Goal: Connect with others: Connect with others

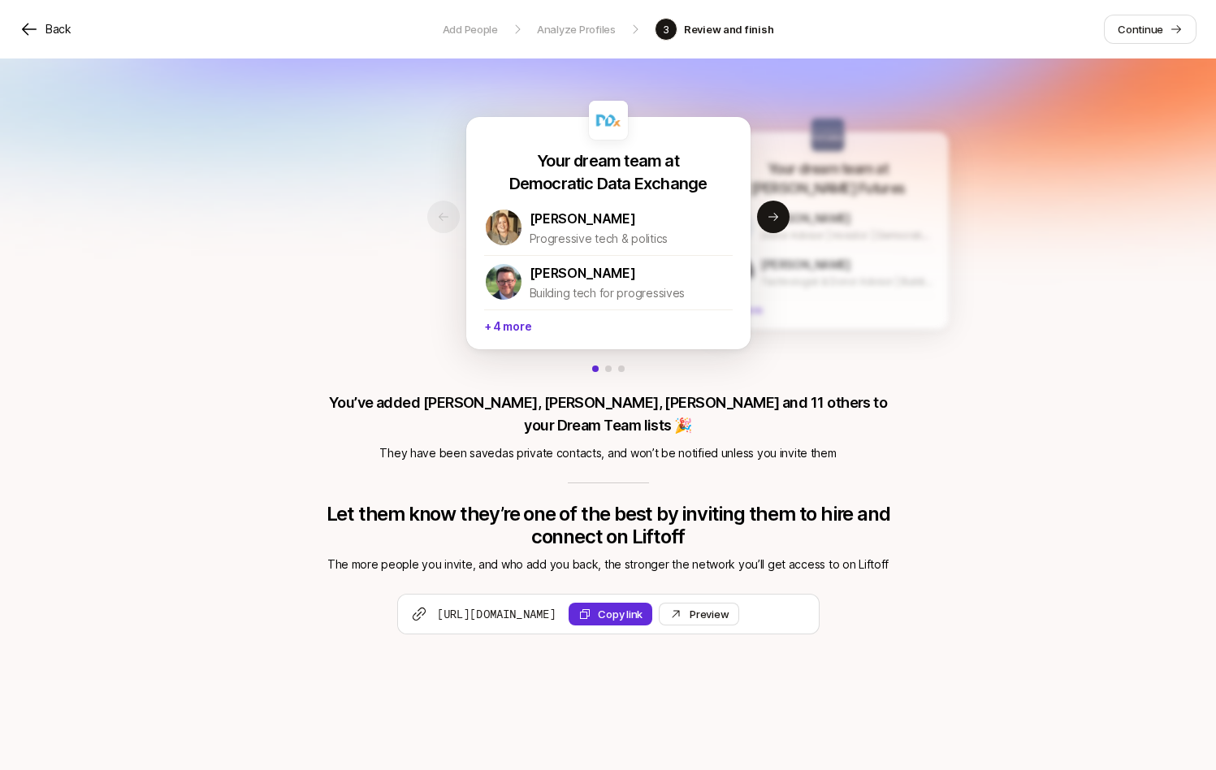
click at [35, 33] on icon at bounding box center [30, 30] width 20 height 20
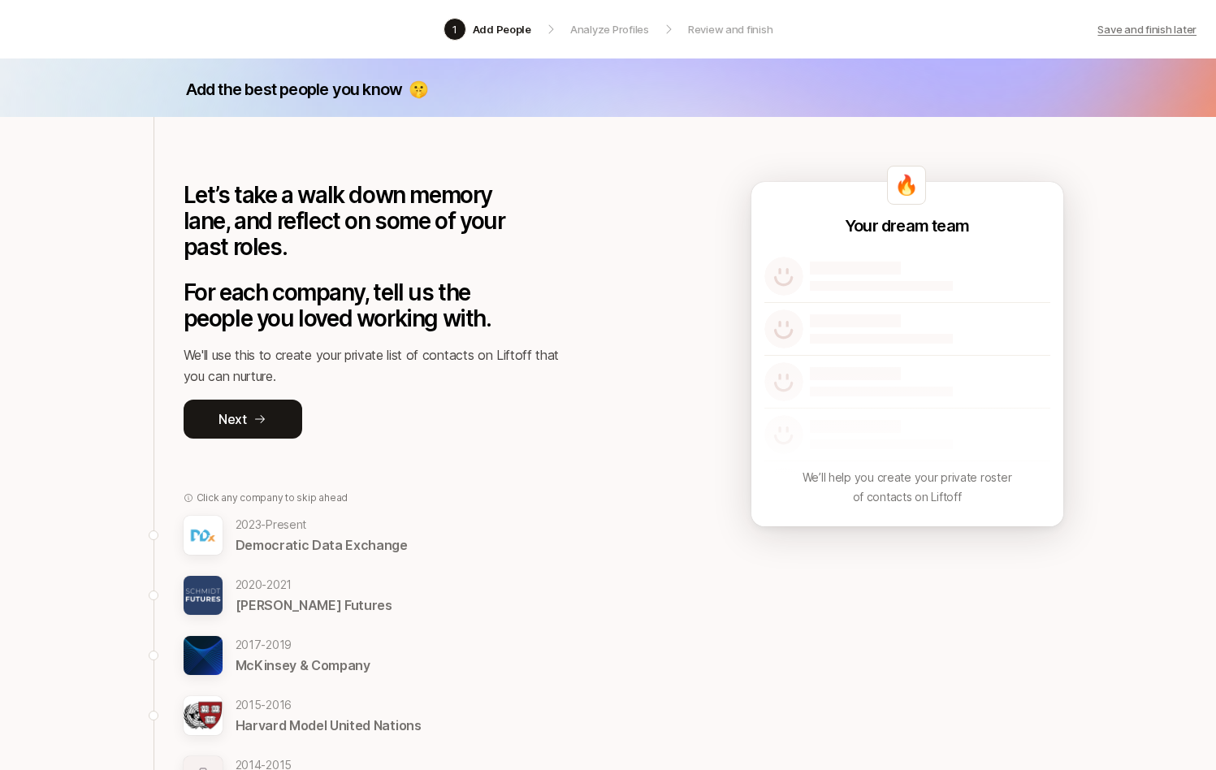
click at [1168, 33] on p "Save and finish later" at bounding box center [1147, 29] width 99 height 16
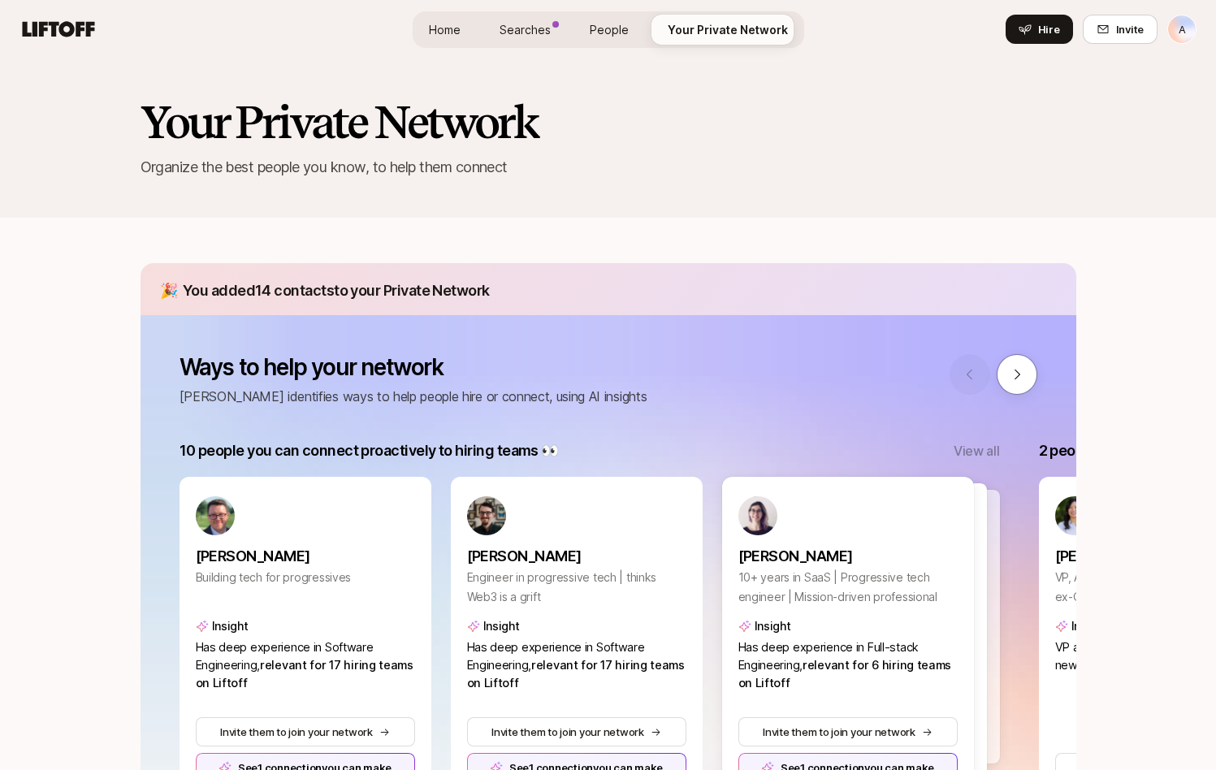
click at [1187, 26] on html "A Home Searches People Your Private Network Hire Home Searches People Your Priv…" at bounding box center [608, 385] width 1216 height 770
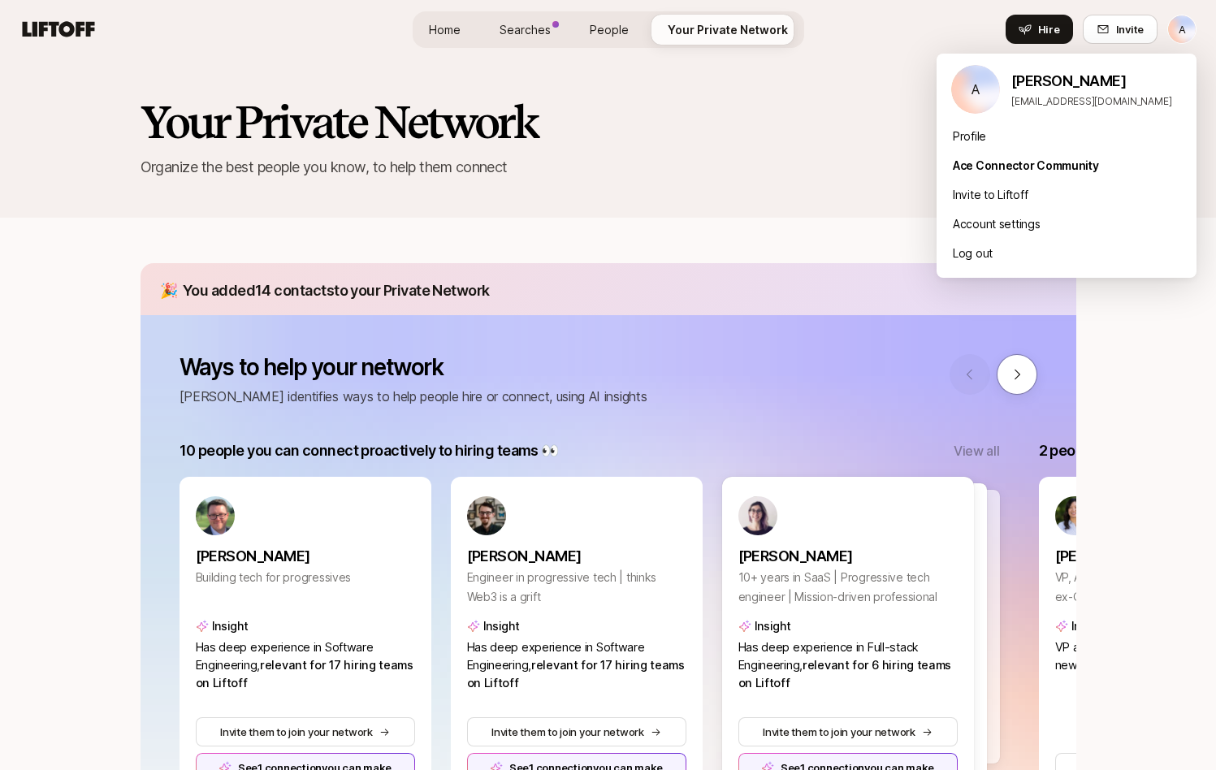
click at [1175, 34] on html "A Home Searches People Your Private Network Hire Home Searches People Your Priv…" at bounding box center [608, 385] width 1216 height 770
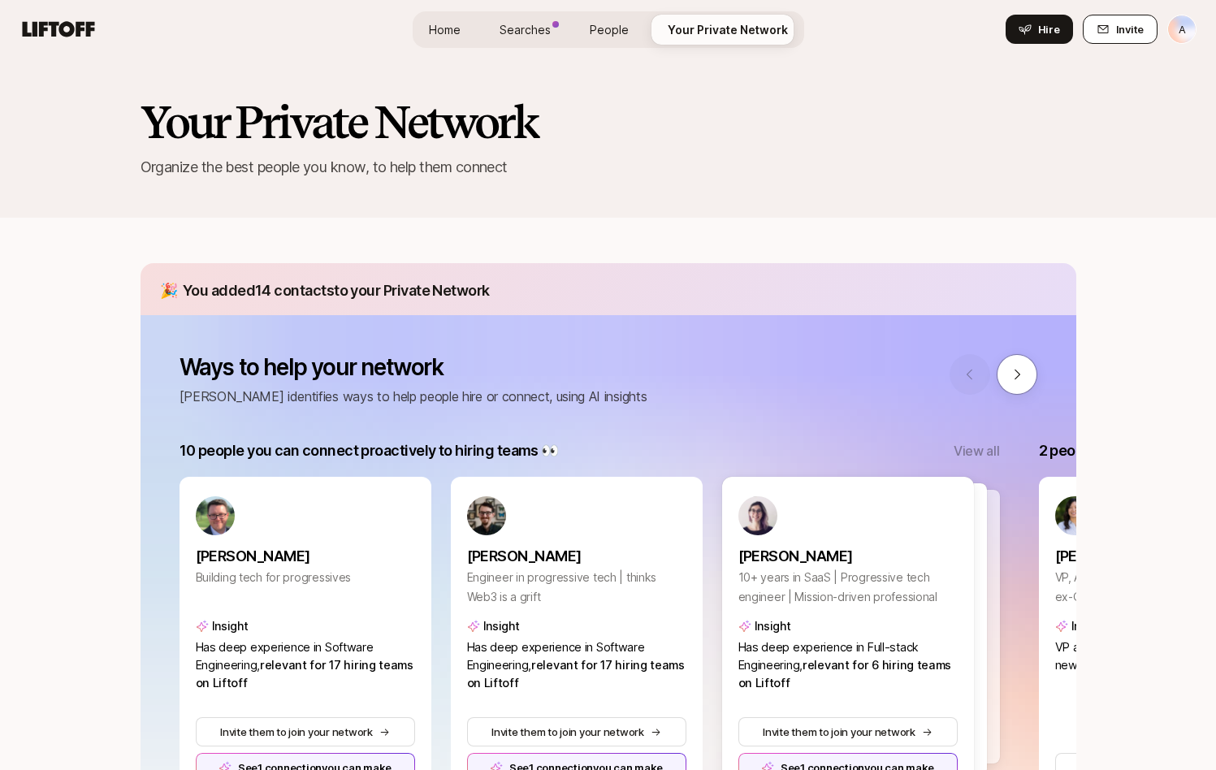
click at [1123, 37] on span "Invite" at bounding box center [1130, 29] width 28 height 16
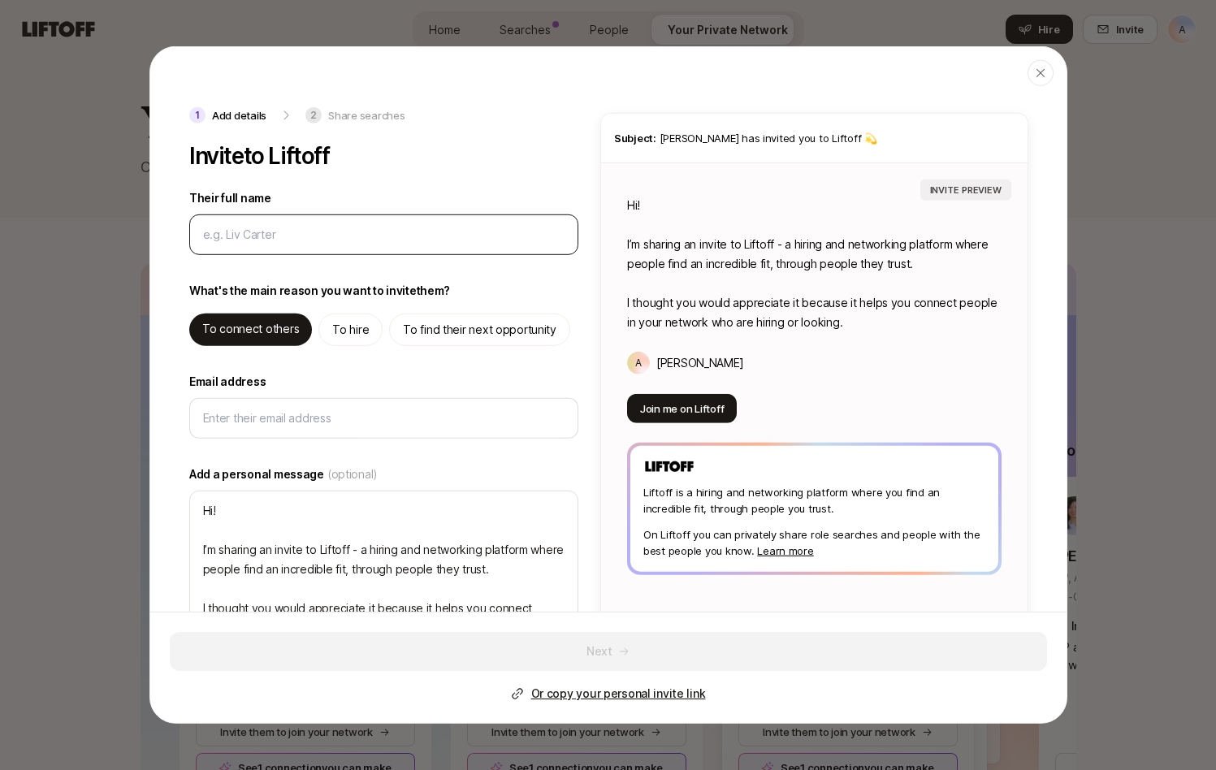
click at [355, 241] on input "Their full name" at bounding box center [384, 235] width 362 height 20
type input "A"
type textarea "x"
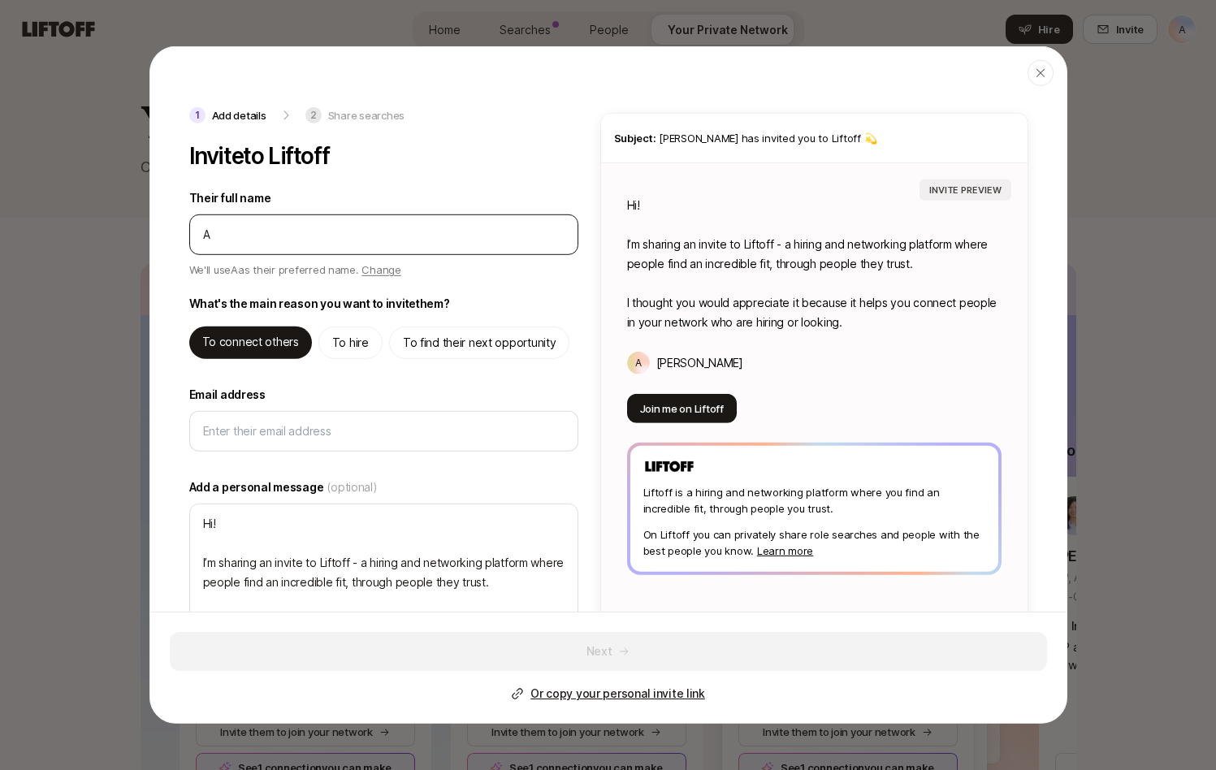
type input "Av"
type textarea "x"
type input "Avi"
type textarea "x"
type input "Avi"
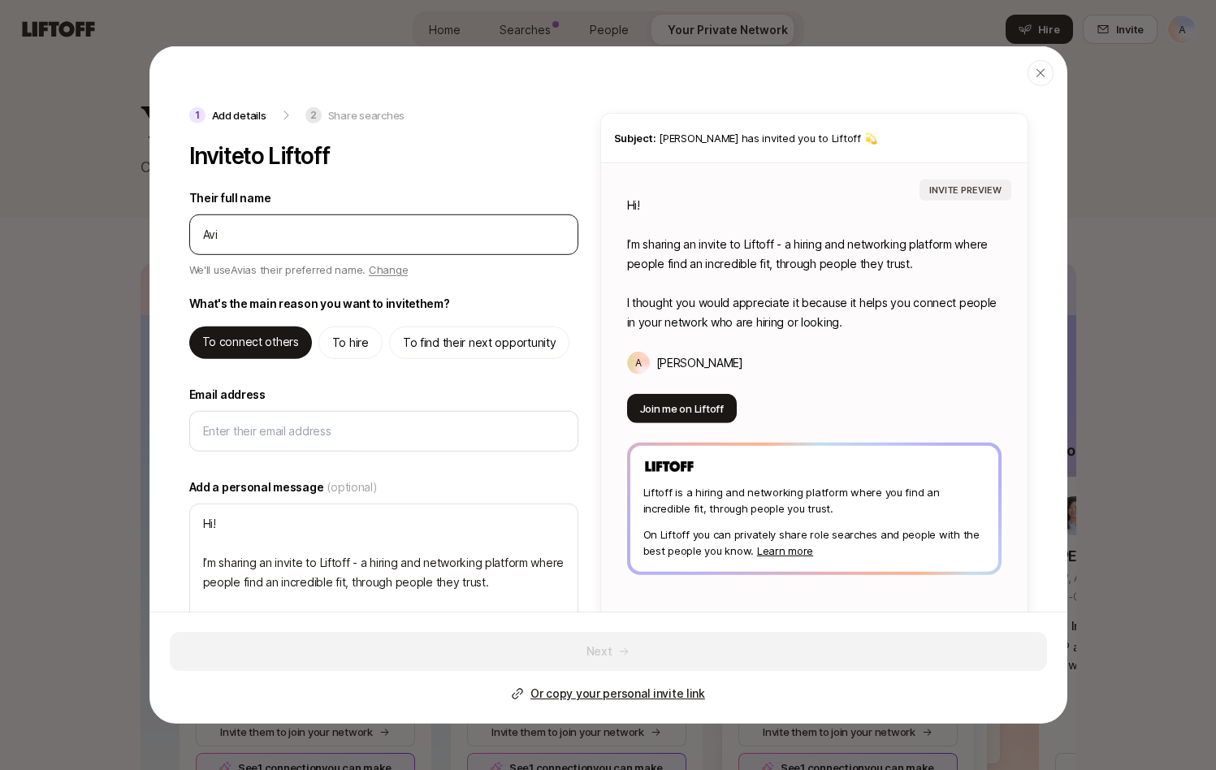
type textarea "x"
type input "Avi S"
type textarea "x"
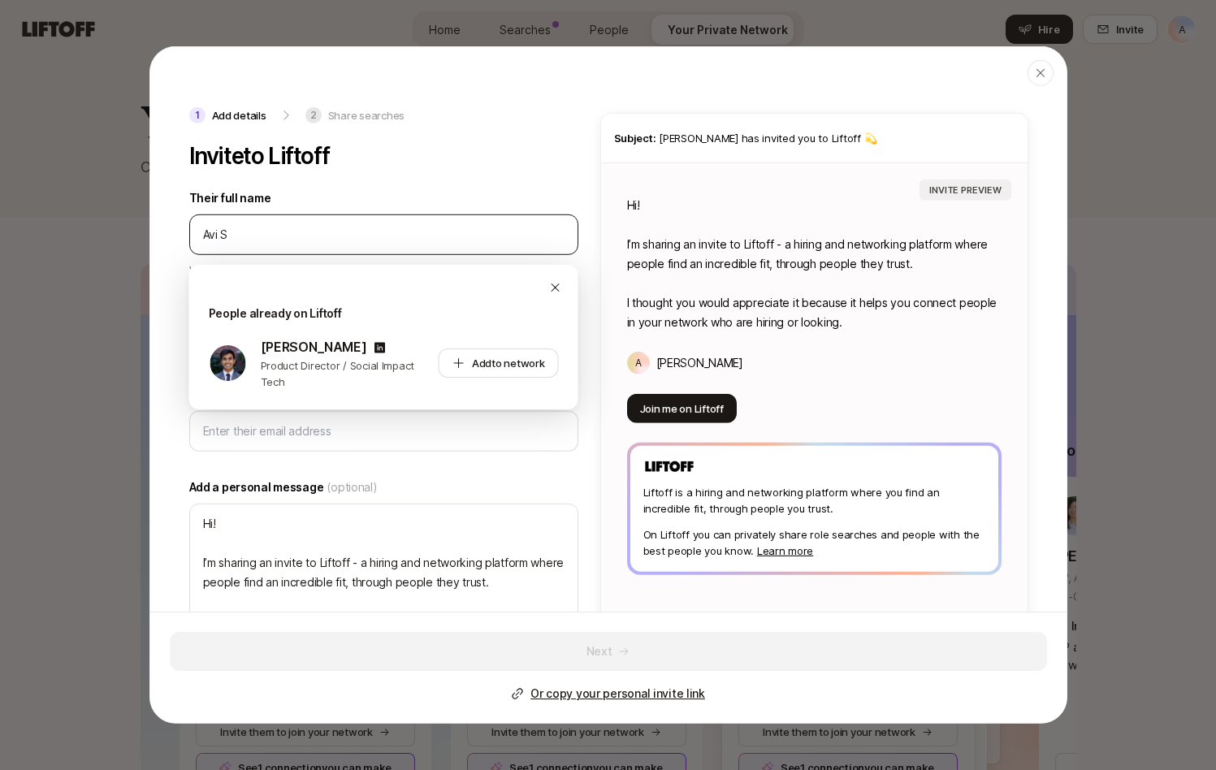
type input "Avi S"
type textarea "Hi Avi! I’m sharing an invite to Liftoff - a hiring and networking platform whe…"
type textarea "x"
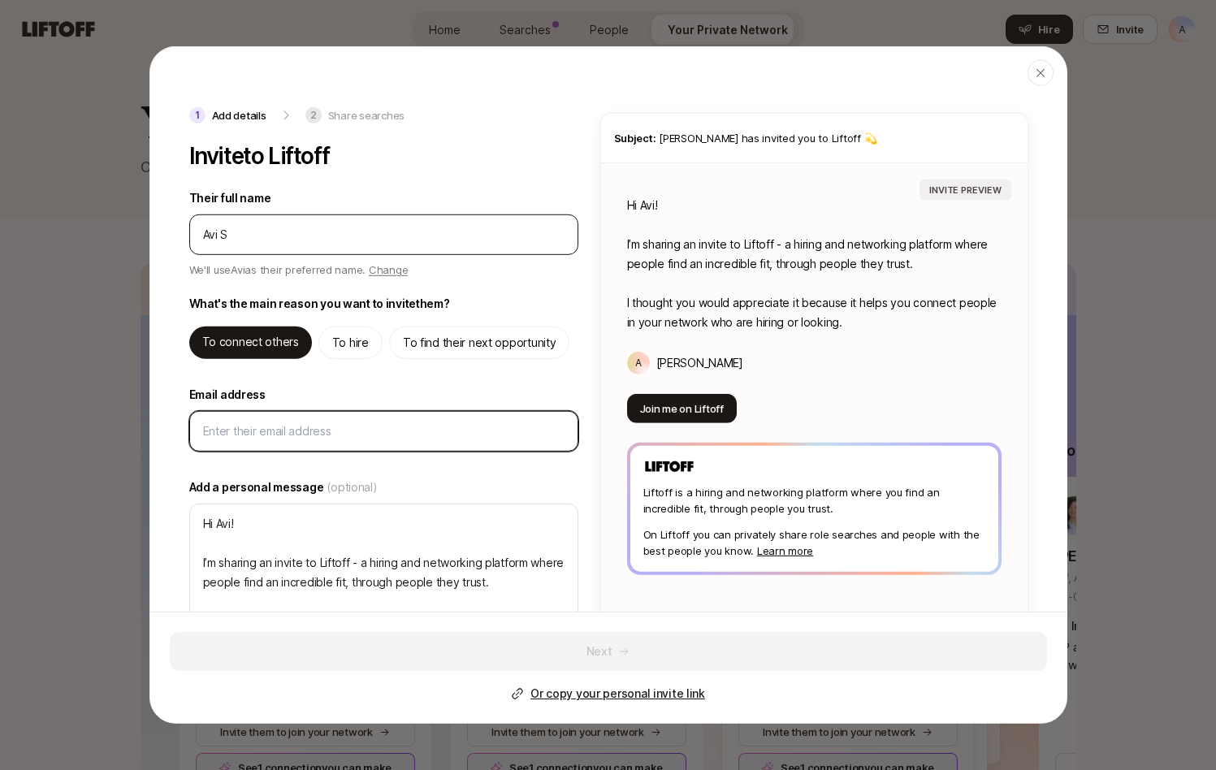
type input "a"
type textarea "x"
type input "av"
type textarea "x"
type input "avi"
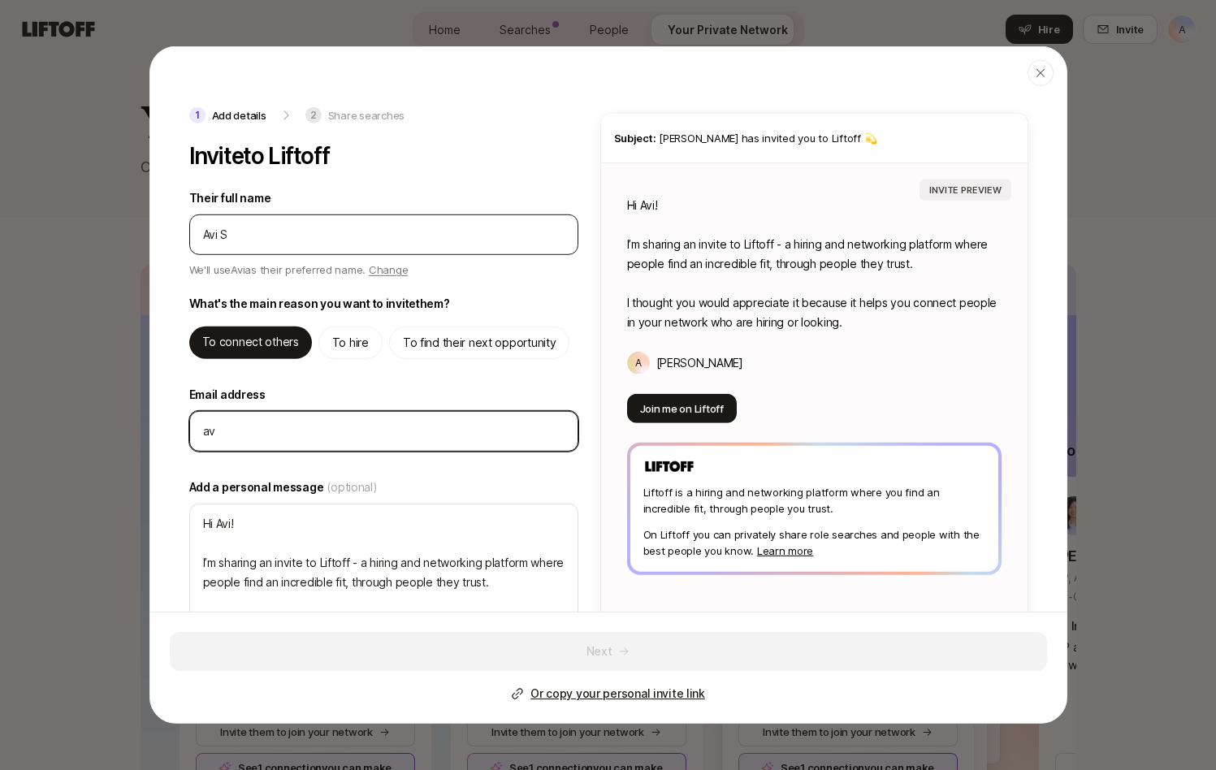
type textarea "x"
type input "avi-"
type textarea "x"
type input "avi-t"
type textarea "x"
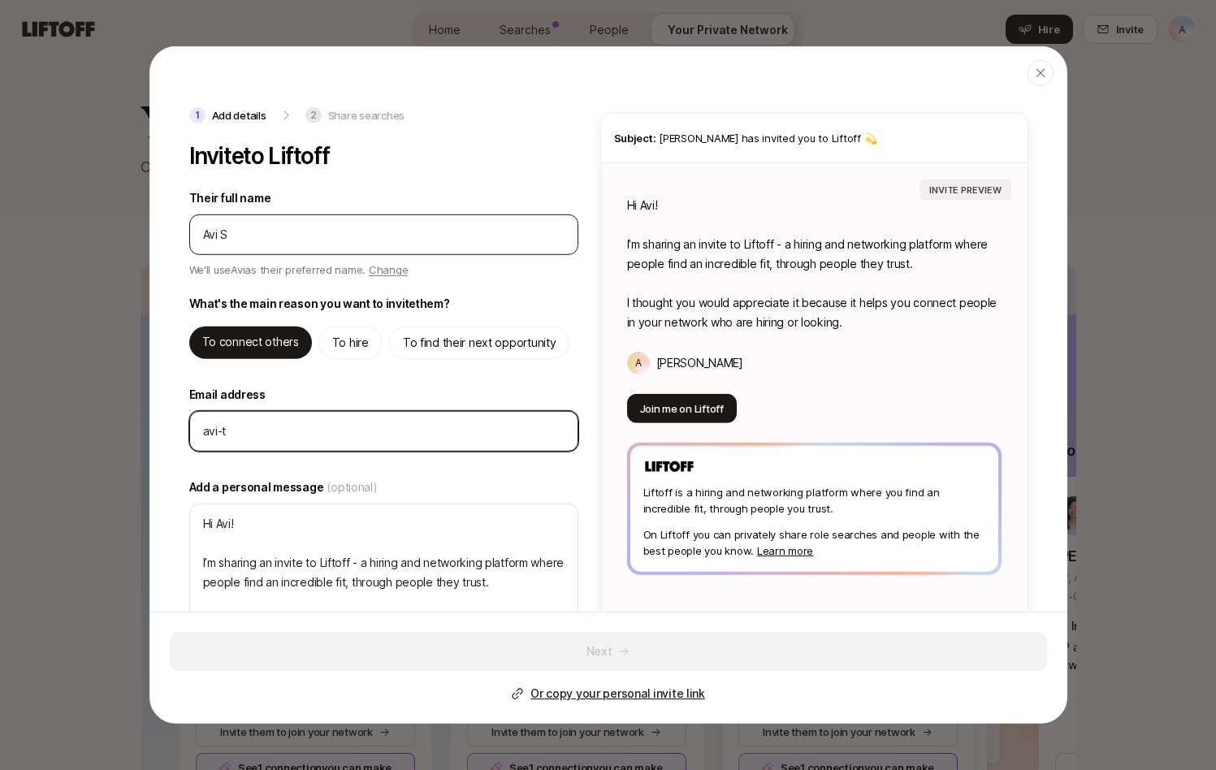
type input "avi-te"
type textarea "x"
type input "avi-tes"
type textarea "x"
type input "avi-test"
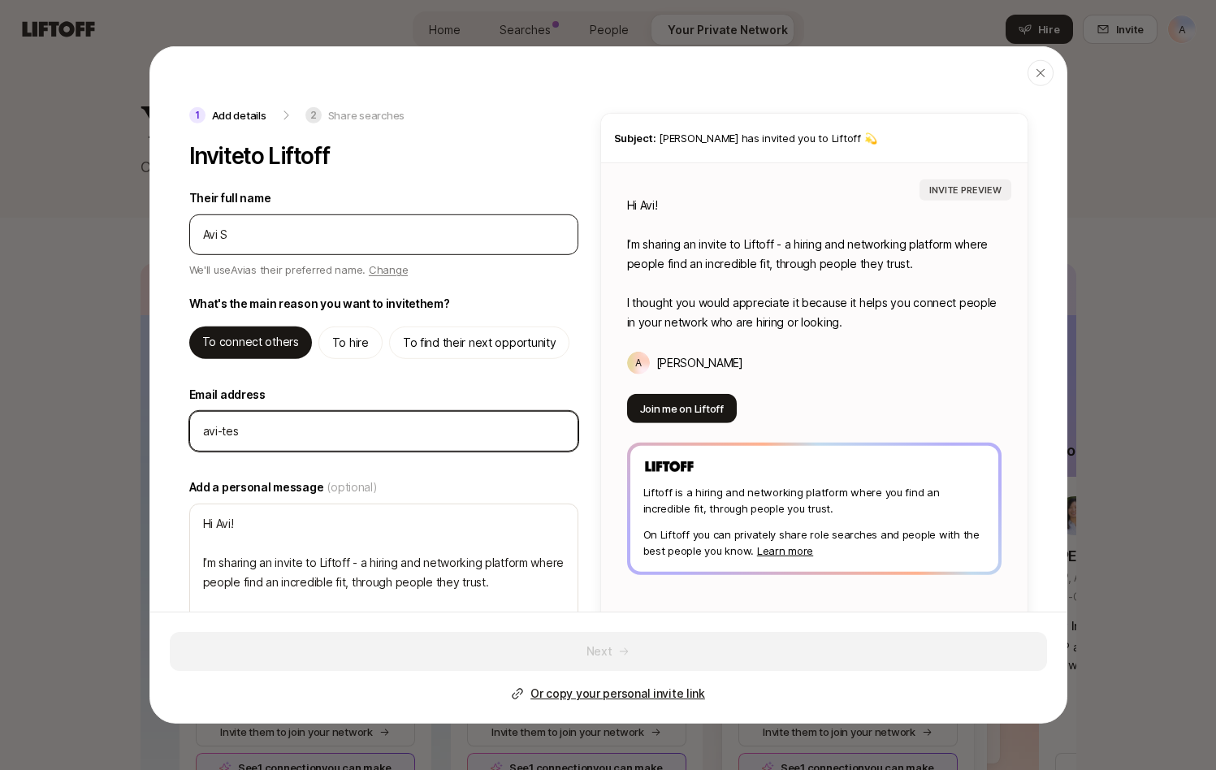
type textarea "x"
type input "avi-test2"
type textarea "x"
type input "avi-test2@"
type textarea "x"
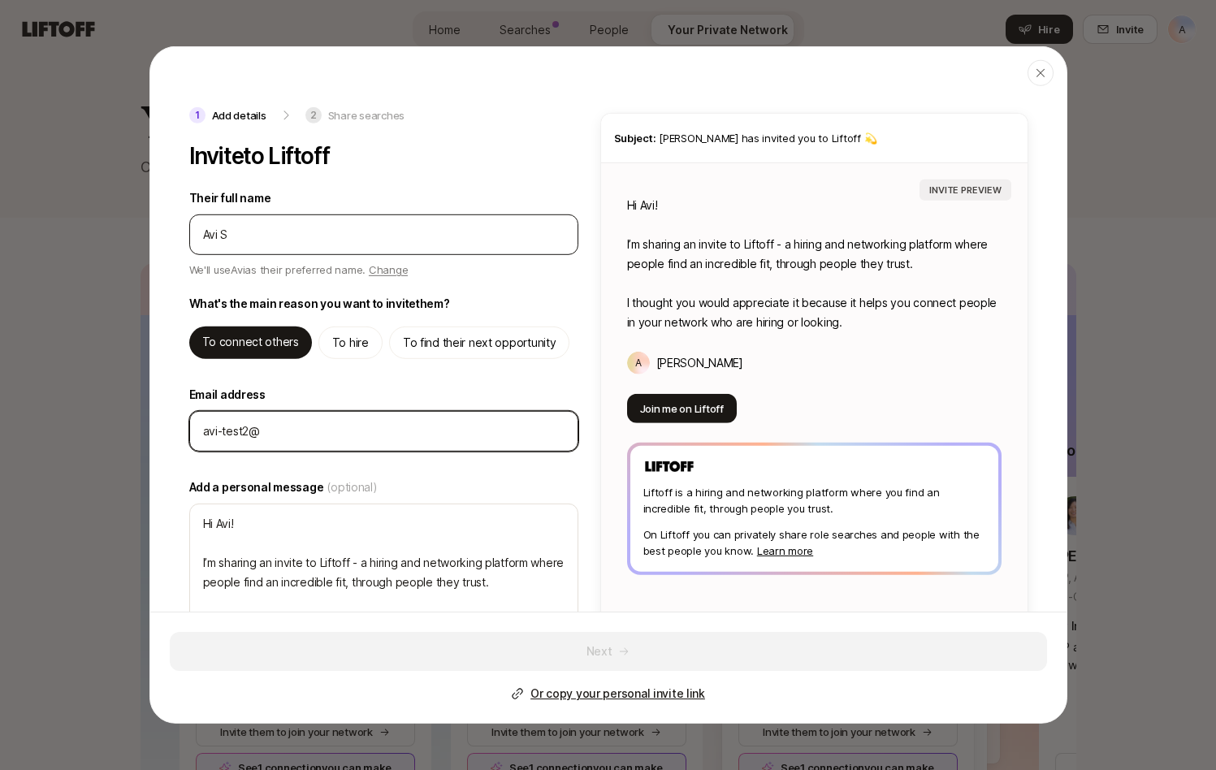
type input "avi-test2@l"
type textarea "x"
type input "avi-test2@li"
type textarea "x"
type input "avi-test2@lif"
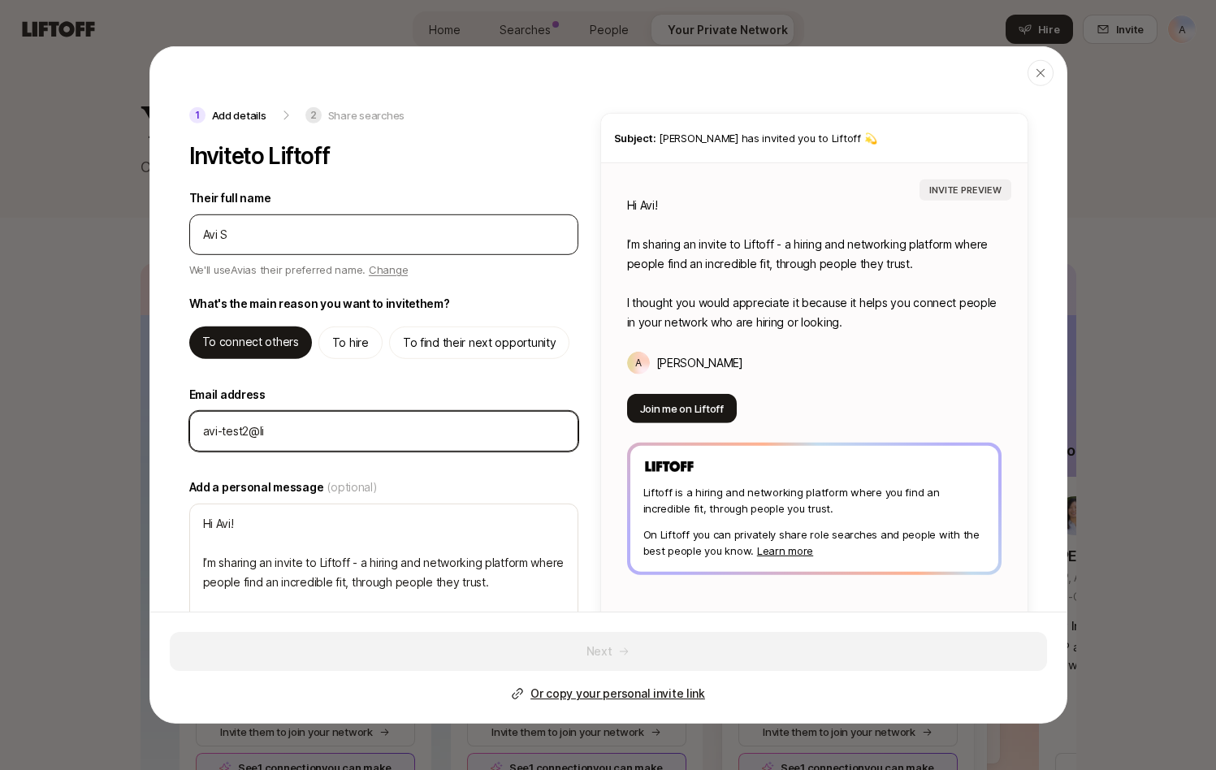
type textarea "x"
type input "avi-test2@lift"
type textarea "x"
type input "avi-test2@lift."
type textarea "x"
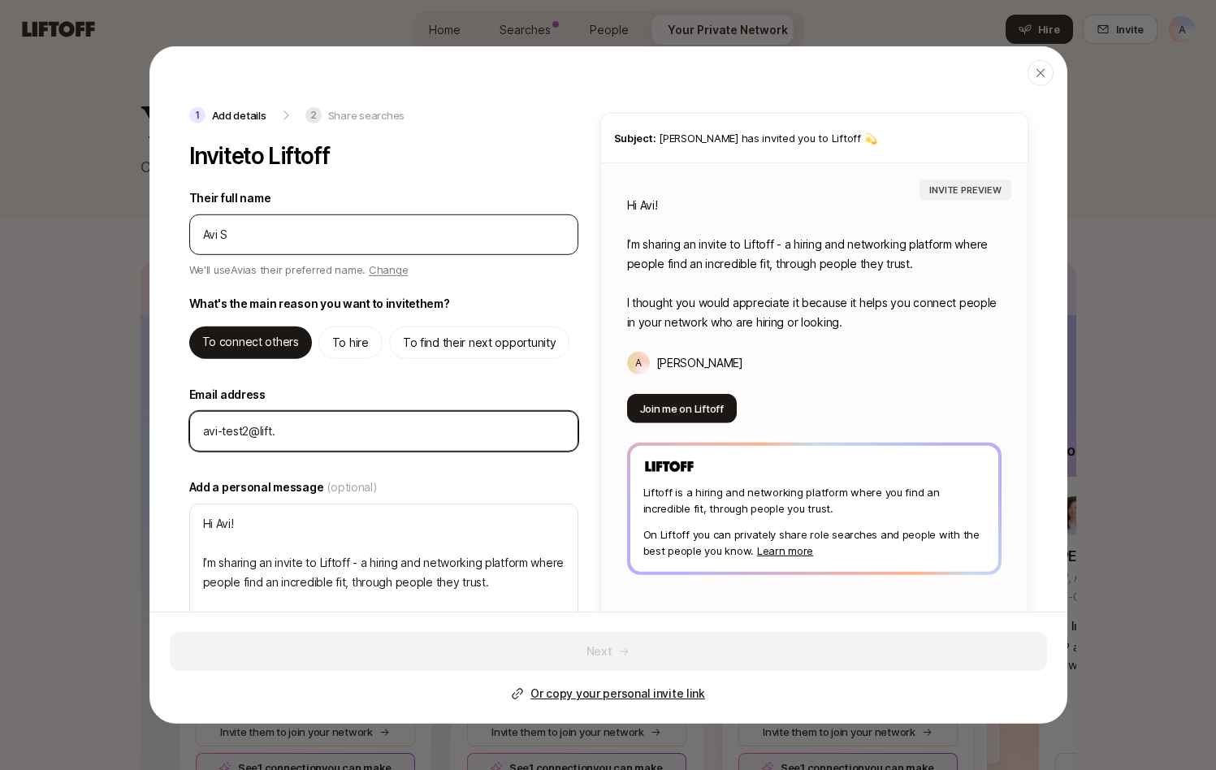
type input "avi-test2@lift.f"
type textarea "x"
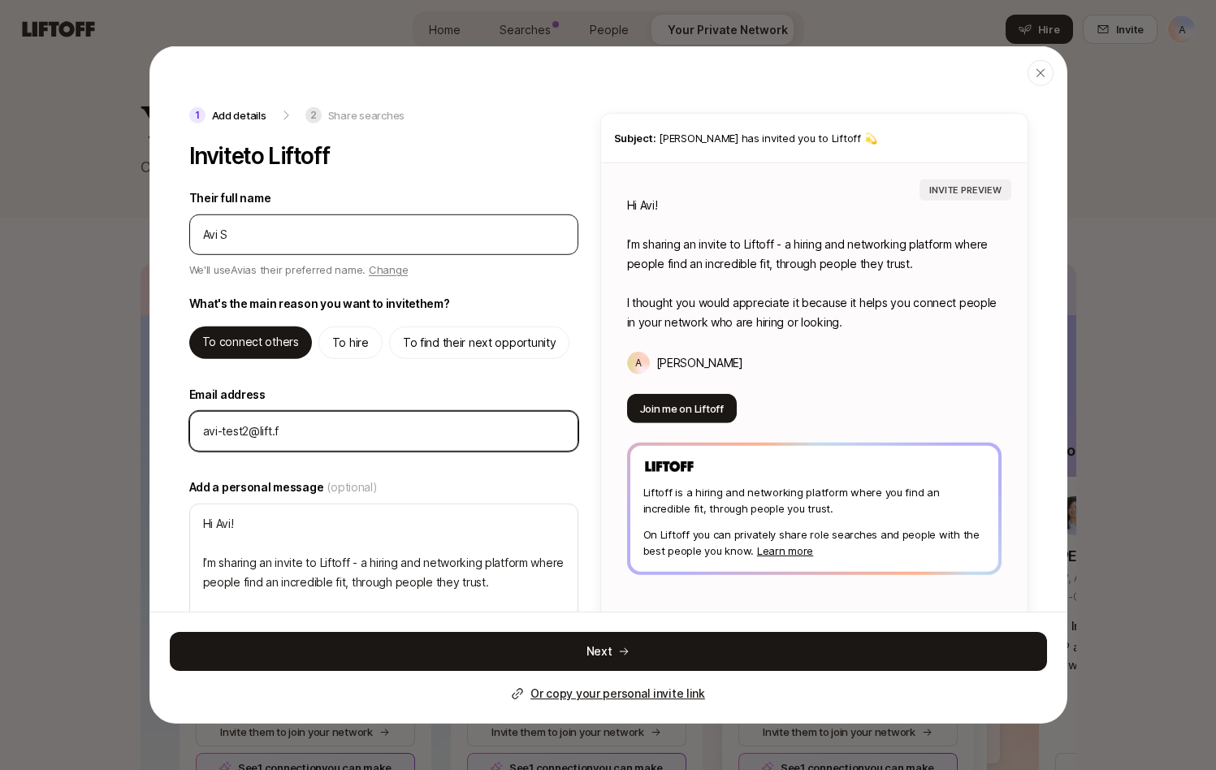
type input "avi-test2@lift."
type textarea "x"
type input "avi-test2@lift"
type textarea "x"
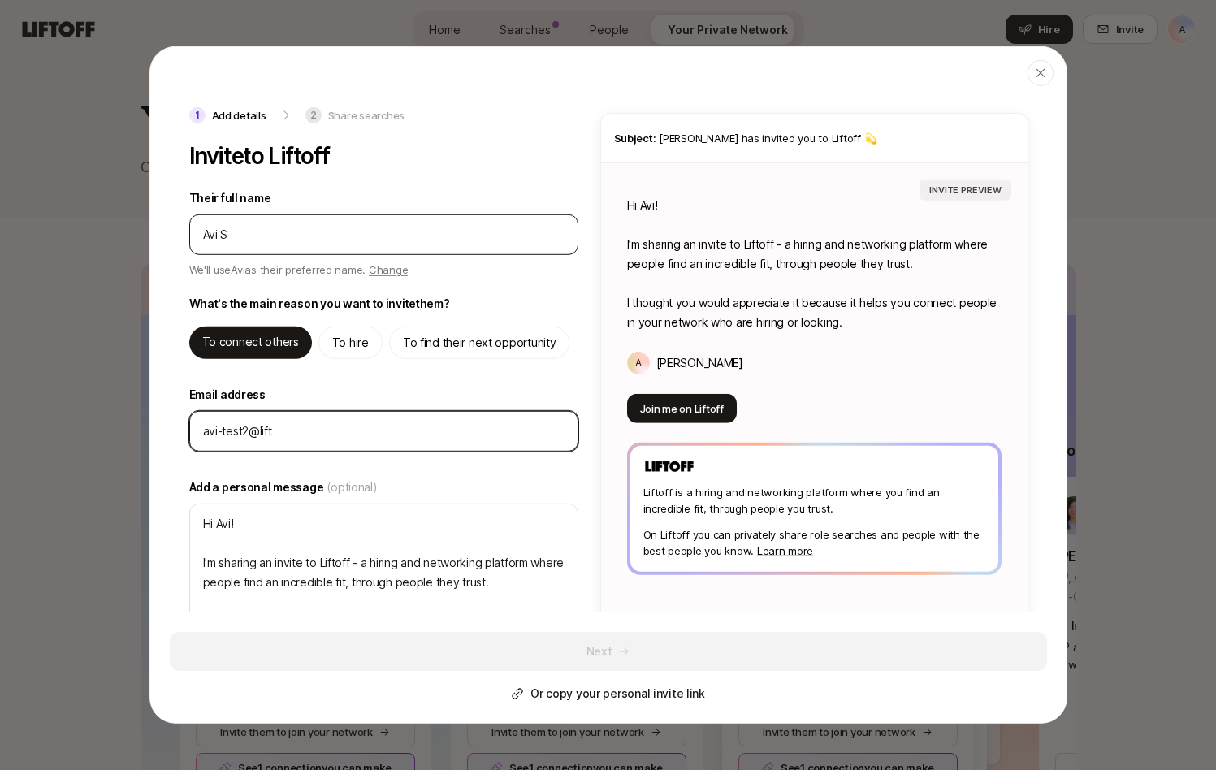
type input "avi-test2@[PERSON_NAME]"
type textarea "x"
type input "avi-test2@liftof"
type textarea "x"
type input "avi-test2@liftoff"
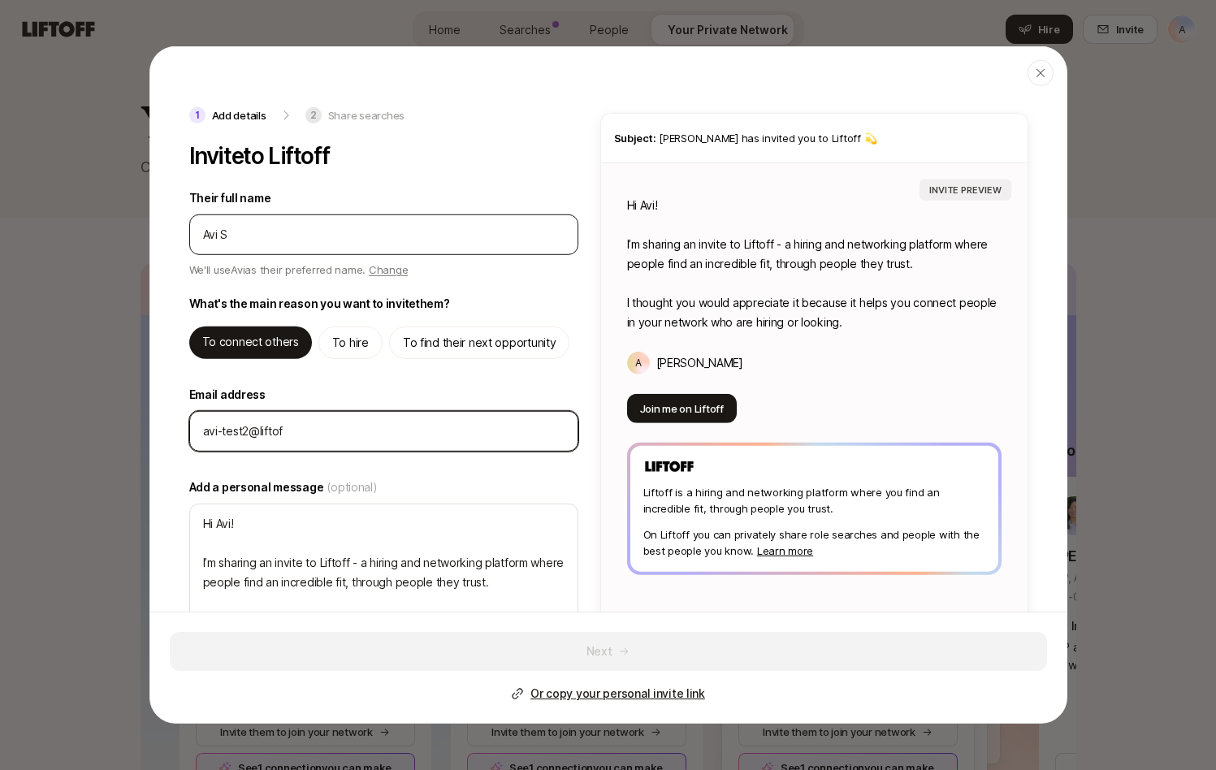
type textarea "x"
type input "avi-test2@liftoff."
type textarea "x"
type input "avi-test2@liftoff.c"
type textarea "x"
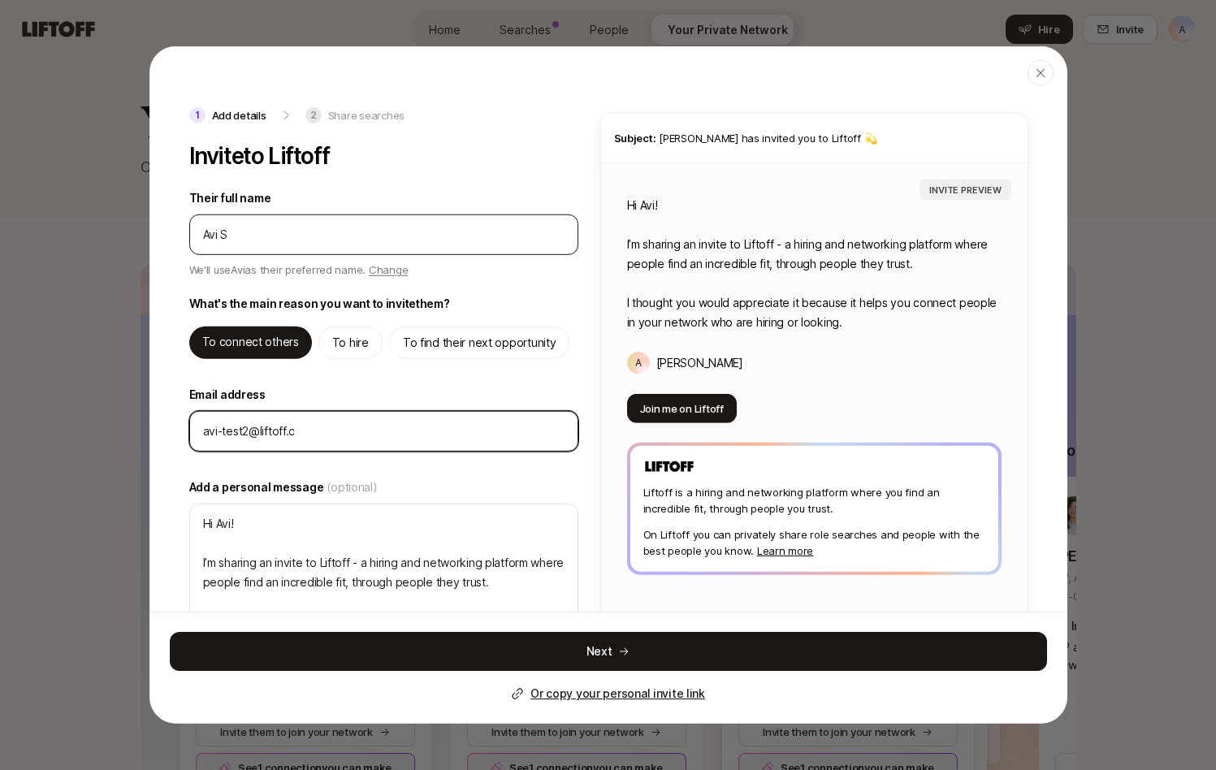
type input "[EMAIL_ADDRESS][DOMAIN_NAME]"
type textarea "x"
type input "avi-test2@liftoff.c"
type textarea "x"
type input "avi-test2@liftoff."
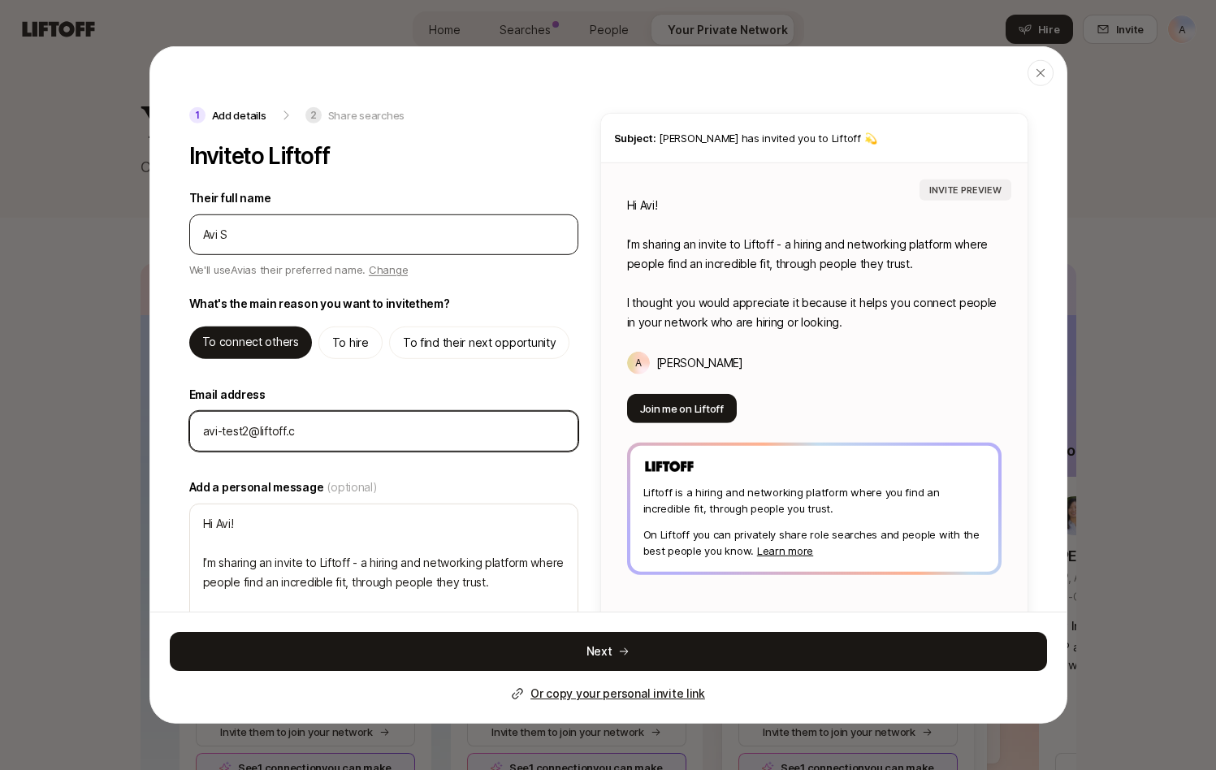
type textarea "x"
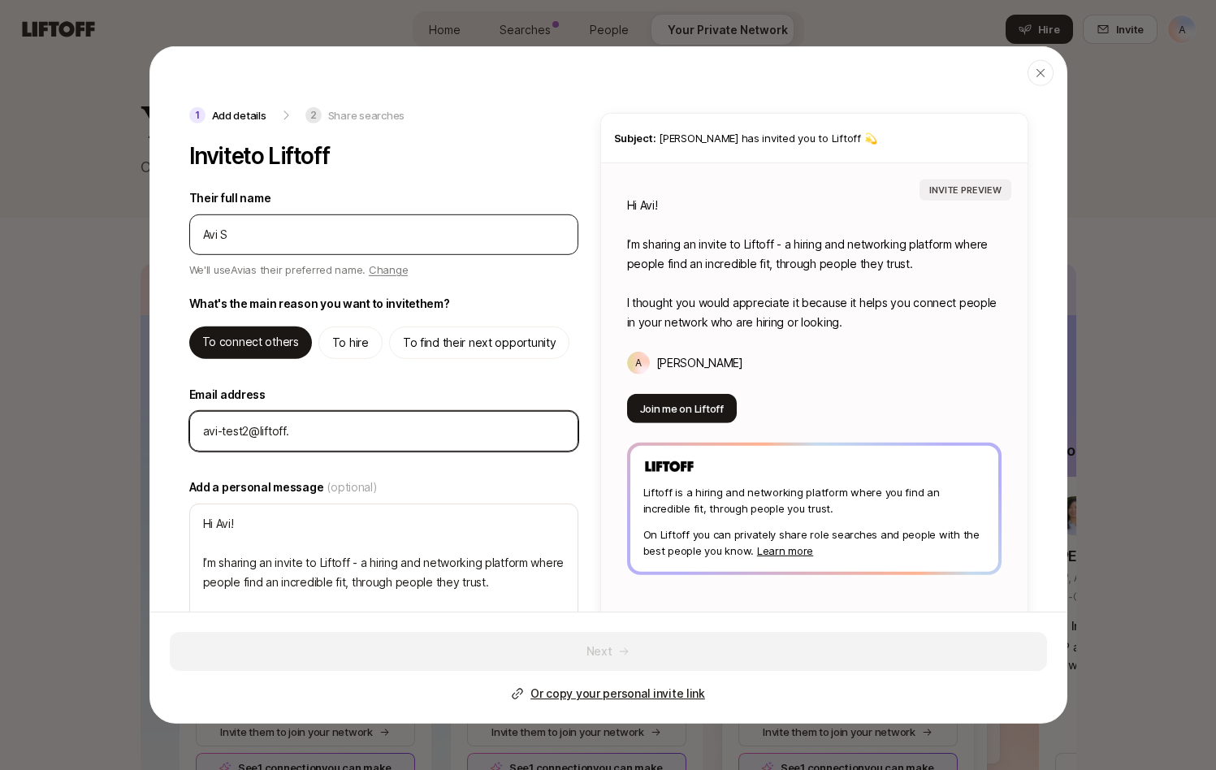
type input "avi-test2@liftoff.x"
type textarea "x"
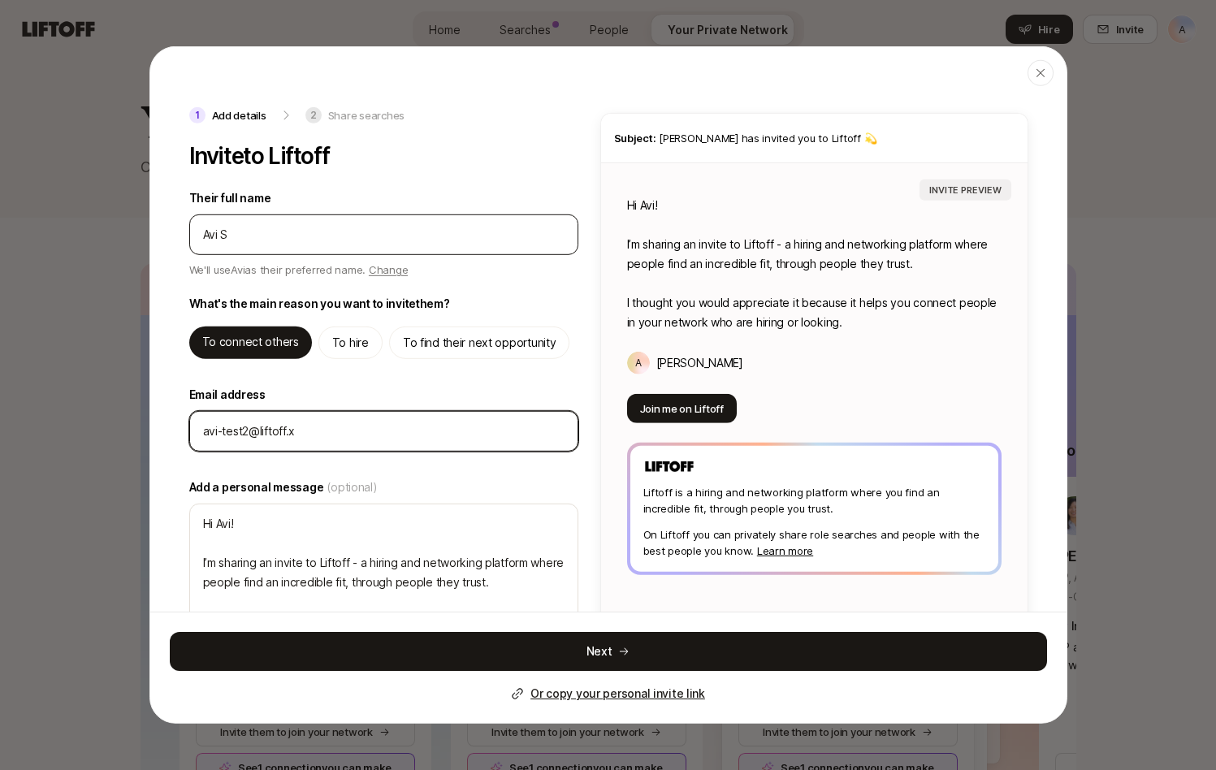
type input "[EMAIL_ADDRESS]"
type textarea "x"
type input "[EMAIL_ADDRESS][DOMAIN_NAME]"
type textarea "x"
type input "[EMAIL_ADDRESS][DOMAIN_NAME]"
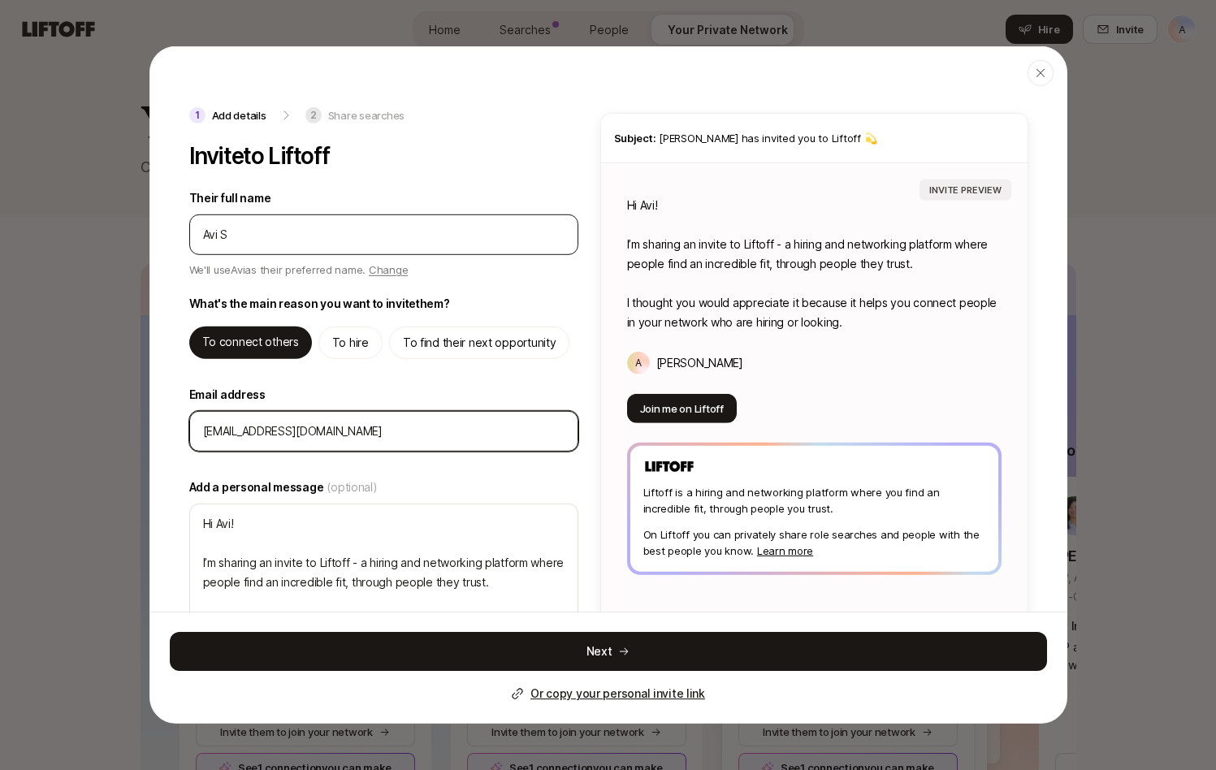
type textarea "x"
type input "[EMAIL_ADDRESS][DOMAIN_NAME]"
type textarea "x"
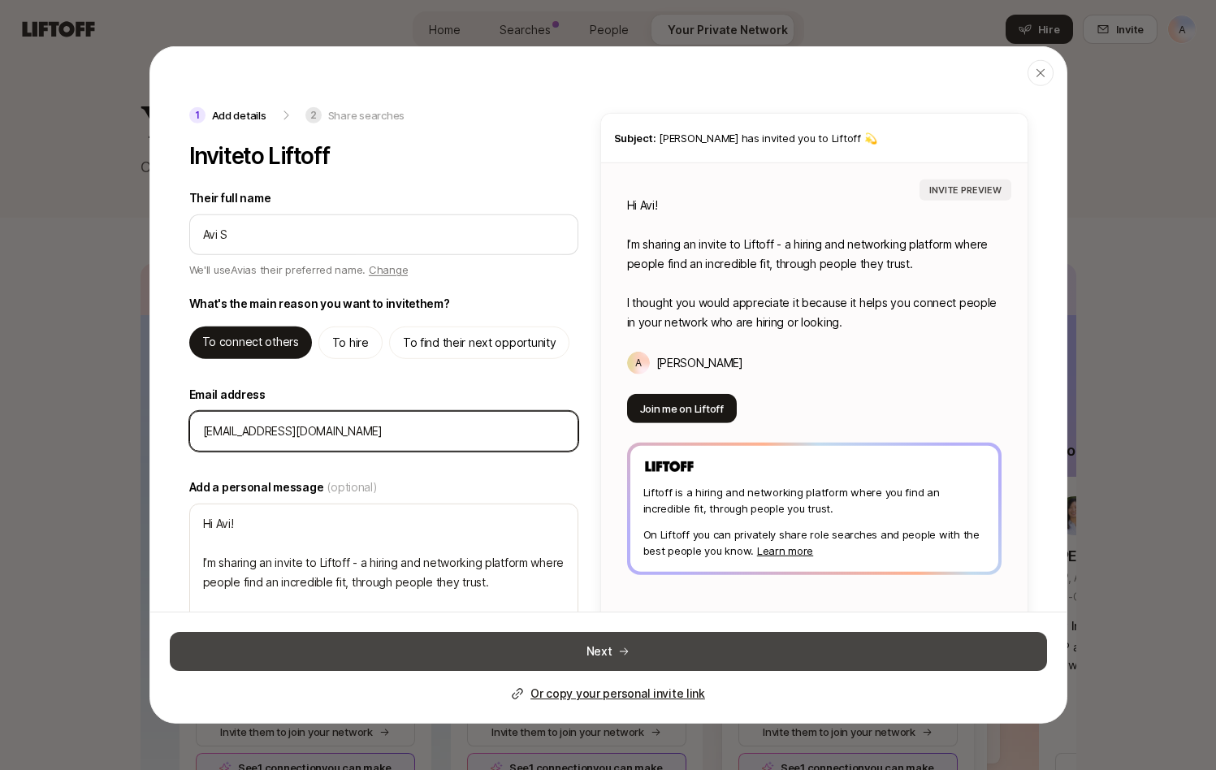
type input "[EMAIL_ADDRESS][DOMAIN_NAME]"
click at [634, 645] on button "Next" at bounding box center [609, 651] width 878 height 39
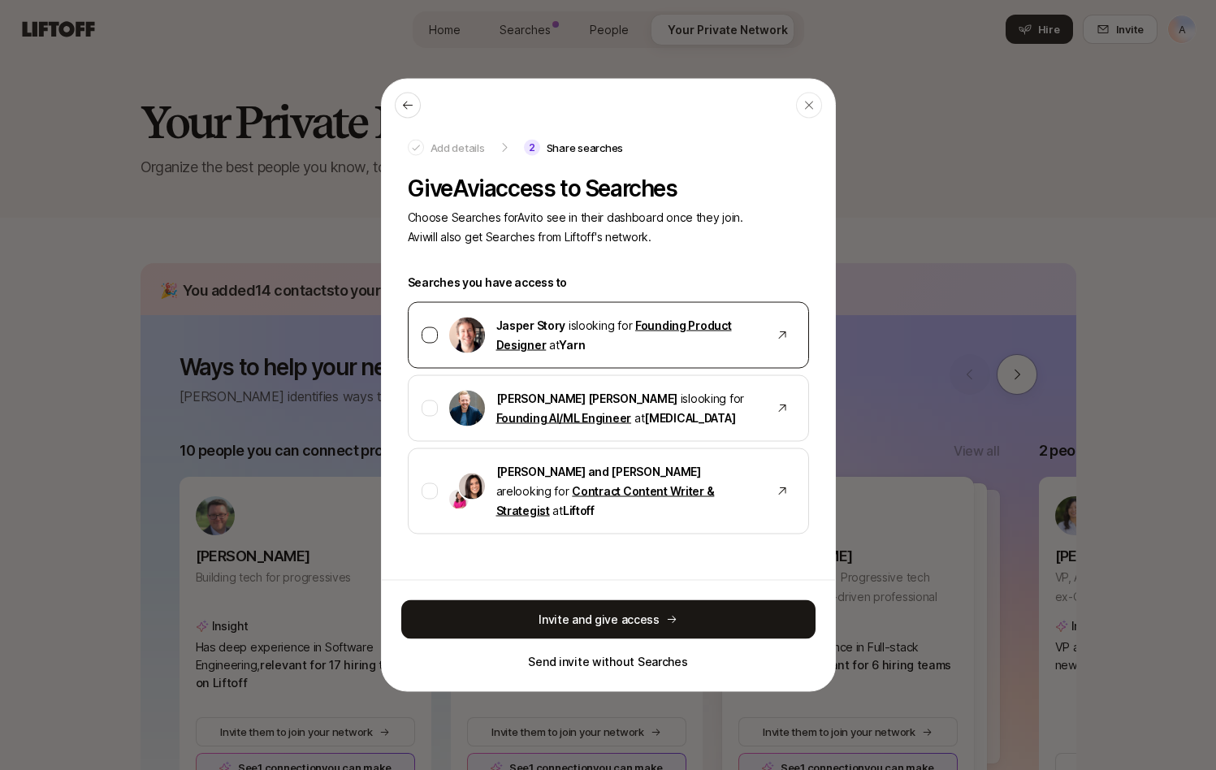
click at [613, 369] on div "[PERSON_NAME] Story is looking for Founding Product Designer at [GEOGRAPHIC_DAT…" at bounding box center [608, 335] width 401 height 67
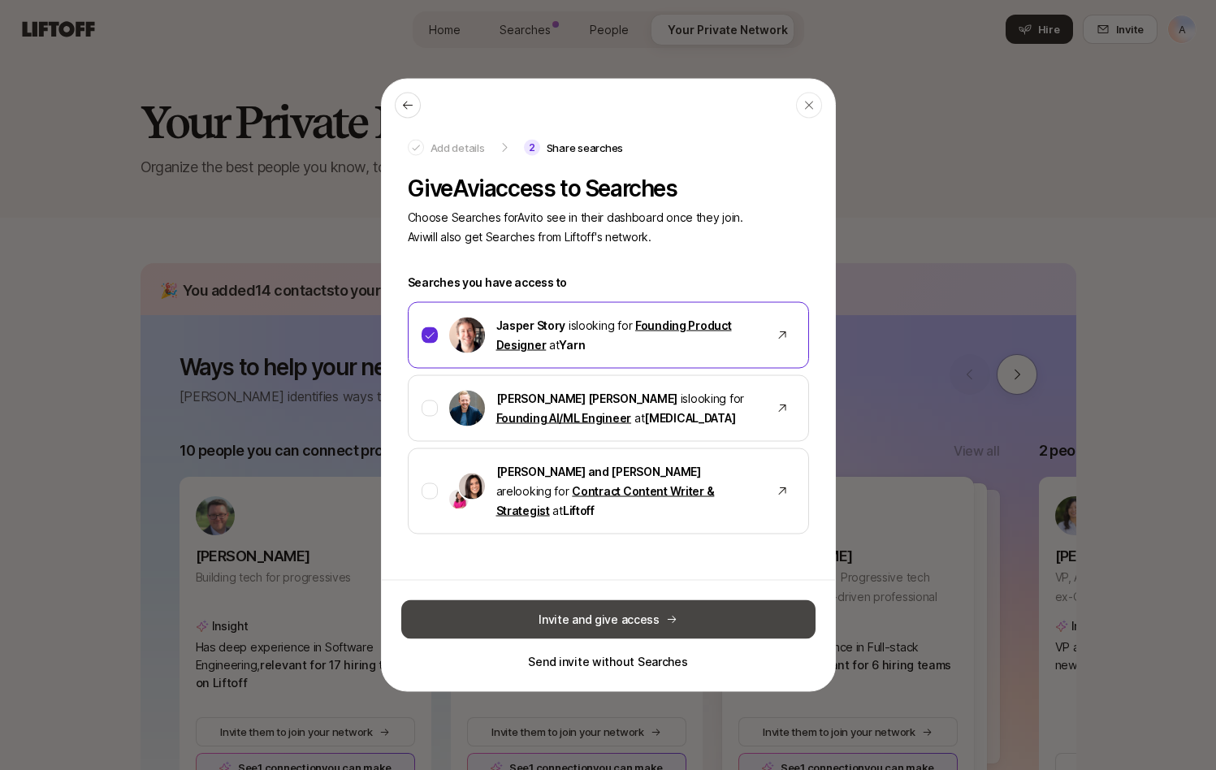
click at [618, 618] on button "Invite and give access" at bounding box center [608, 619] width 414 height 39
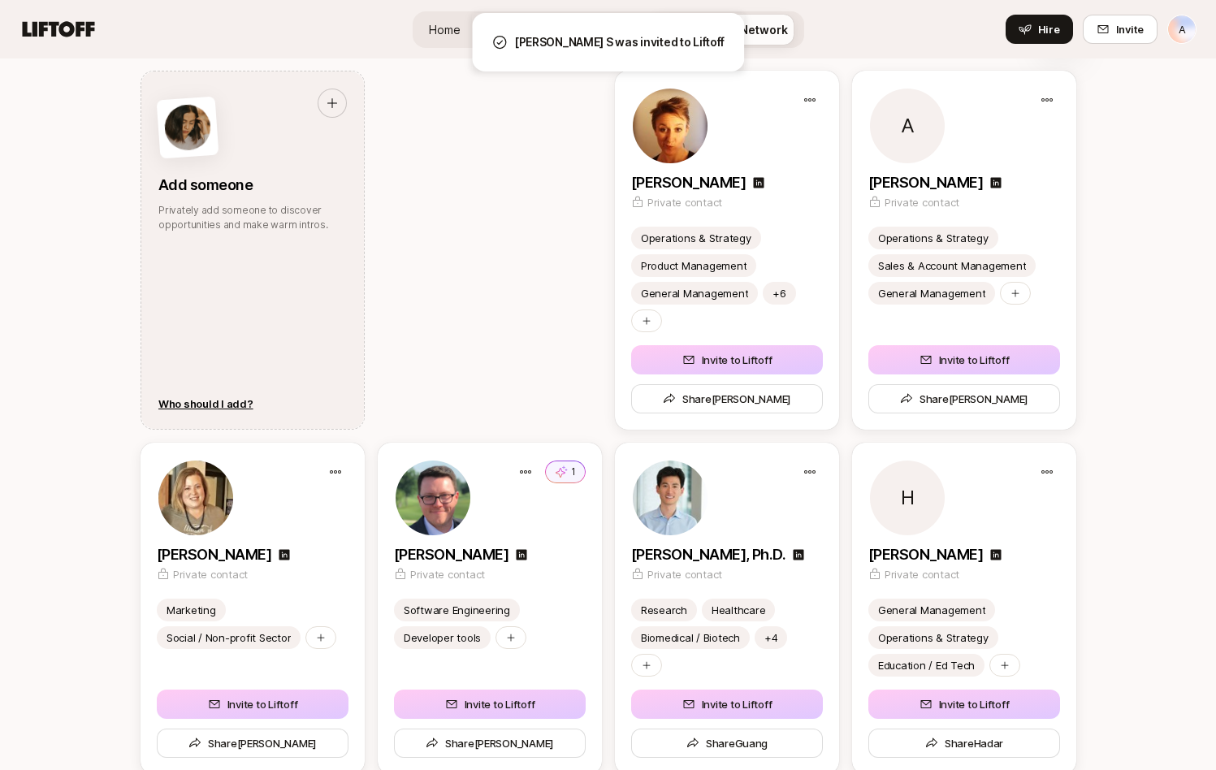
scroll to position [1883, 0]
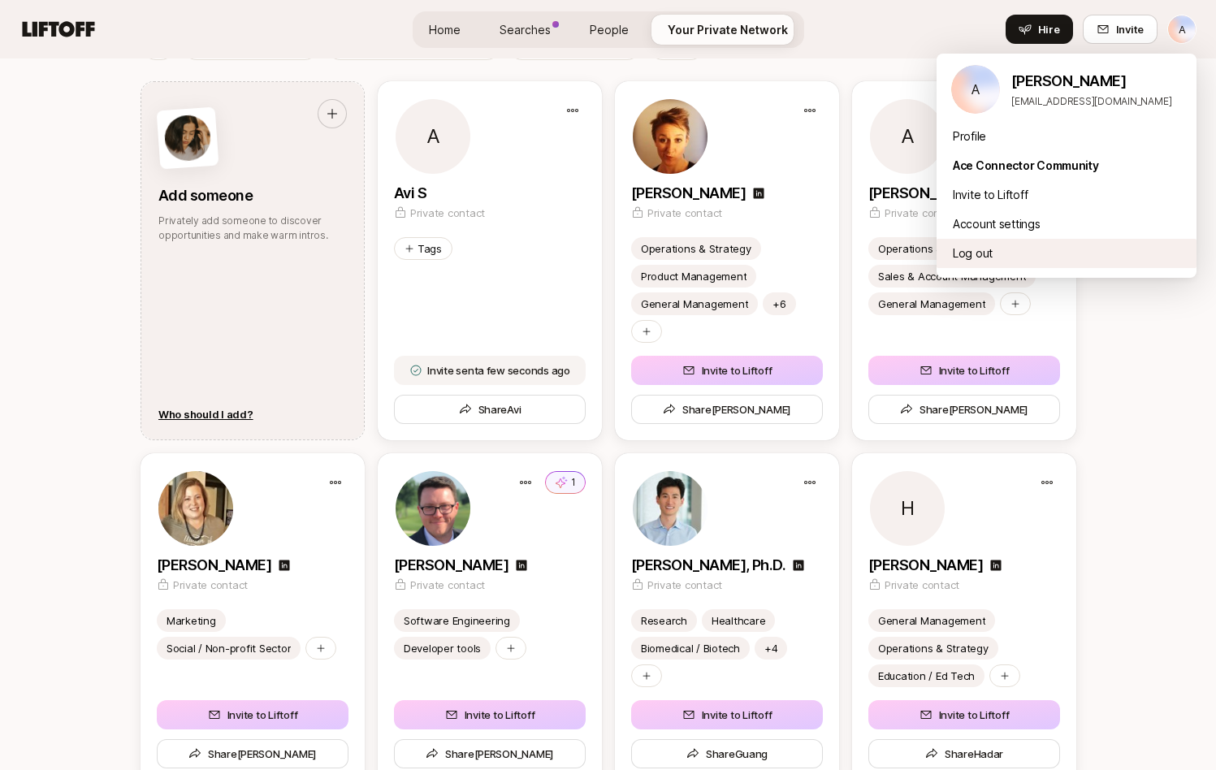
click at [1003, 252] on div "Log out" at bounding box center [1067, 253] width 260 height 29
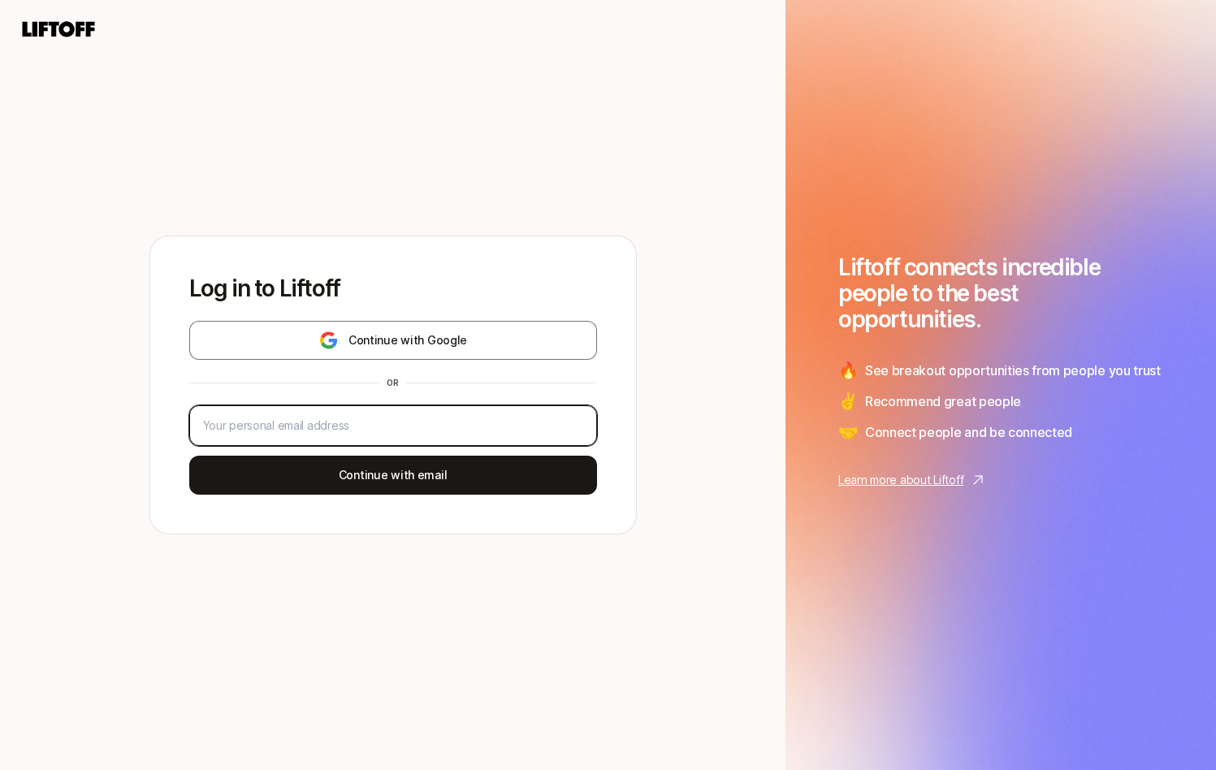
click at [367, 417] on input "email" at bounding box center [393, 426] width 380 height 20
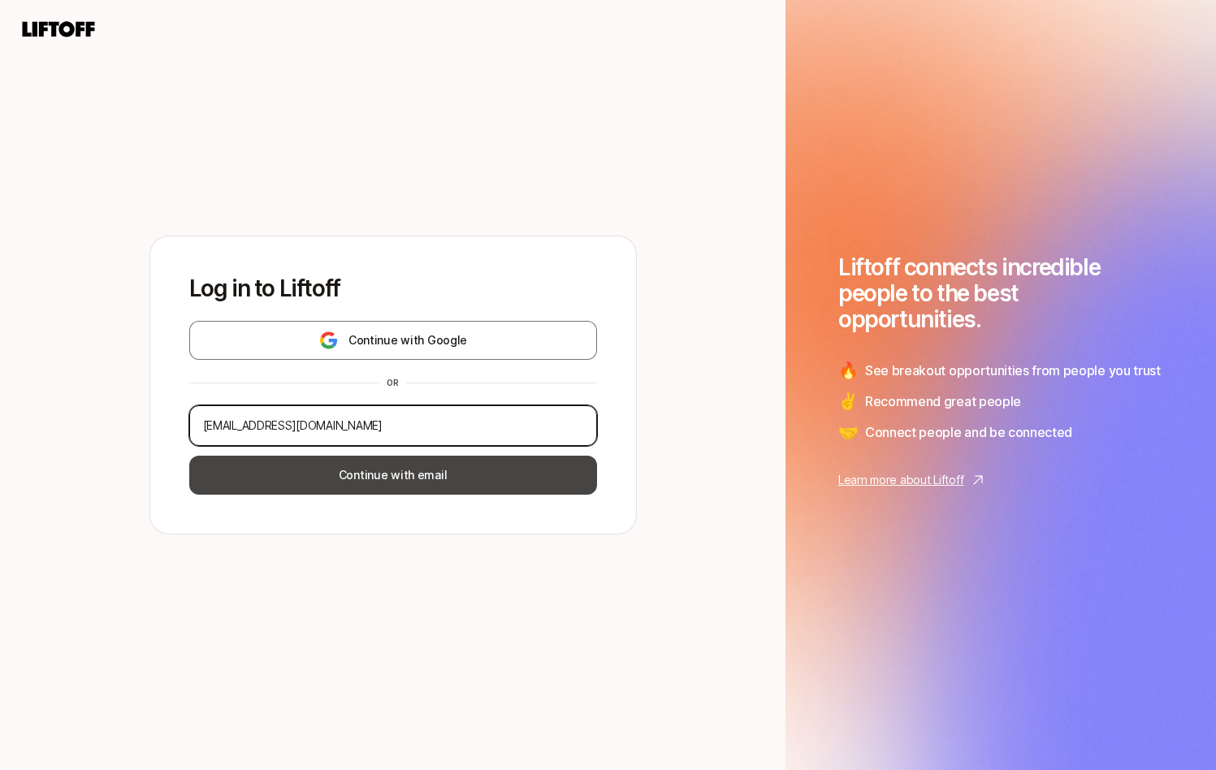
type input "[EMAIL_ADDRESS][DOMAIN_NAME]"
click at [373, 484] on button "Continue with email" at bounding box center [393, 475] width 408 height 39
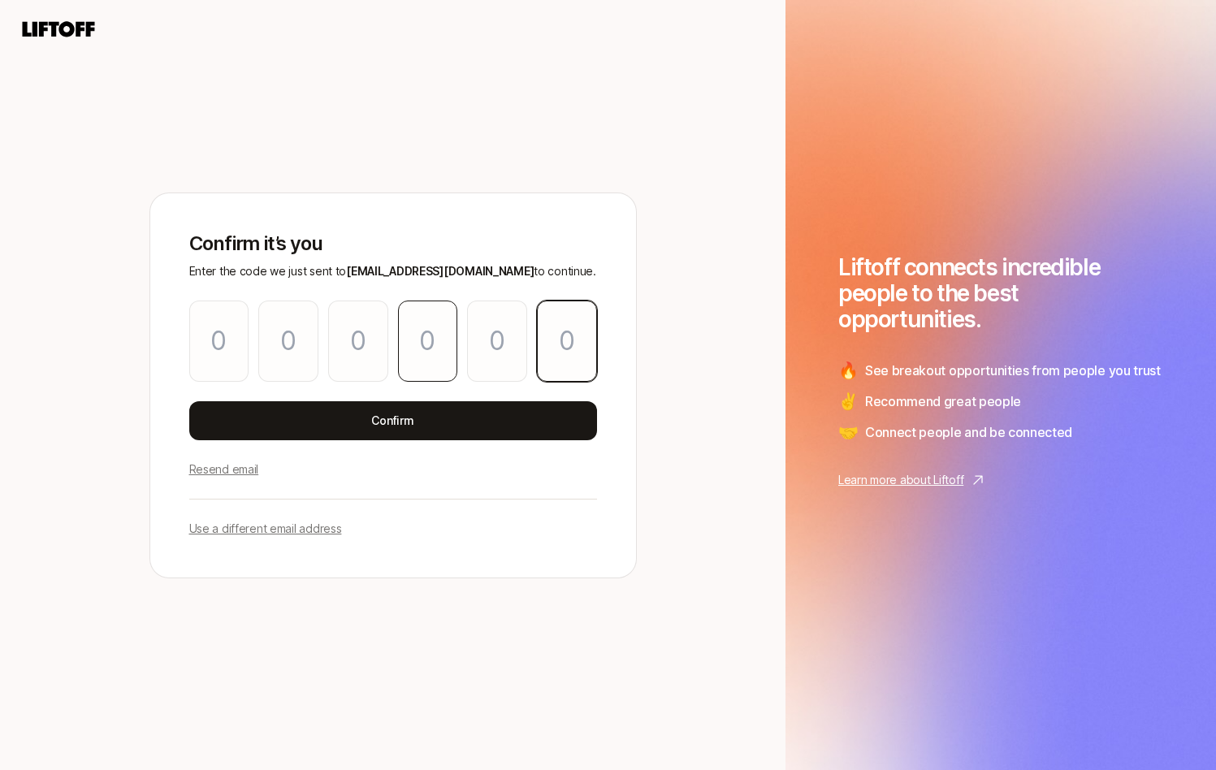
paste input "6"
type input "4"
type input "3"
type input "7"
type input "3"
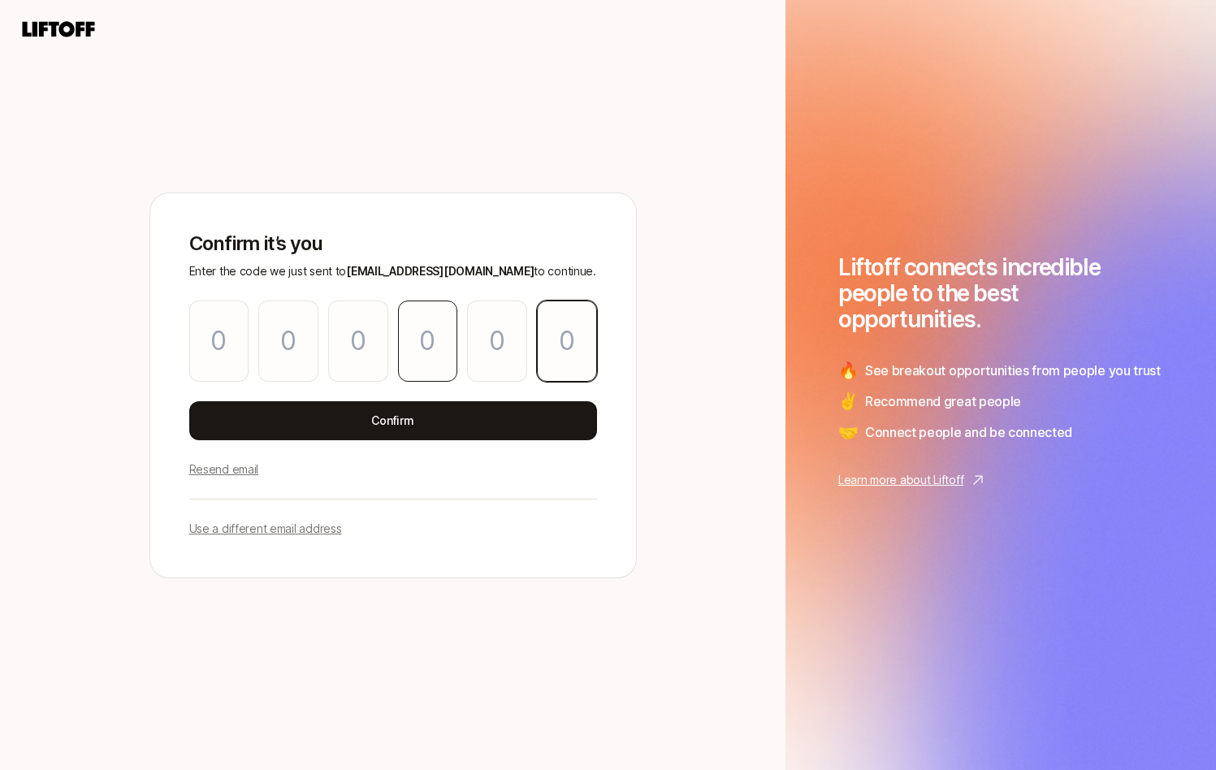
type input "3"
type input "6"
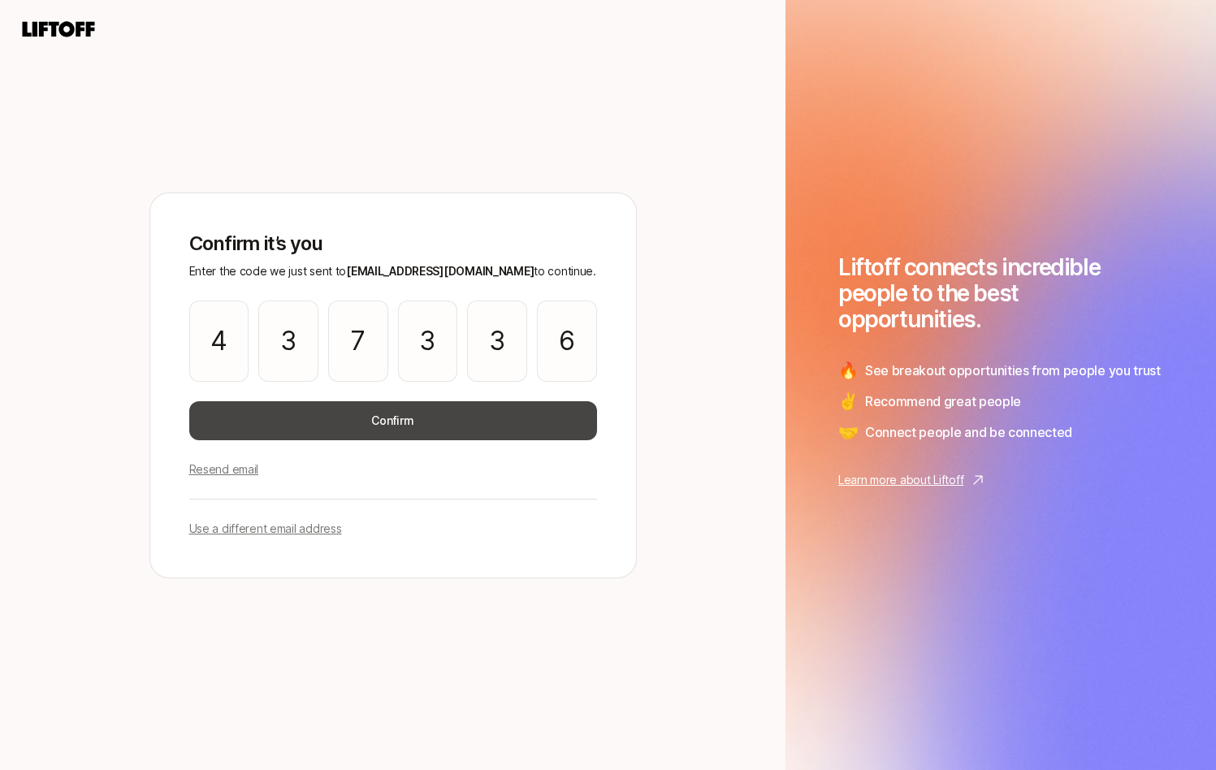
click at [420, 428] on button "Confirm" at bounding box center [393, 420] width 408 height 39
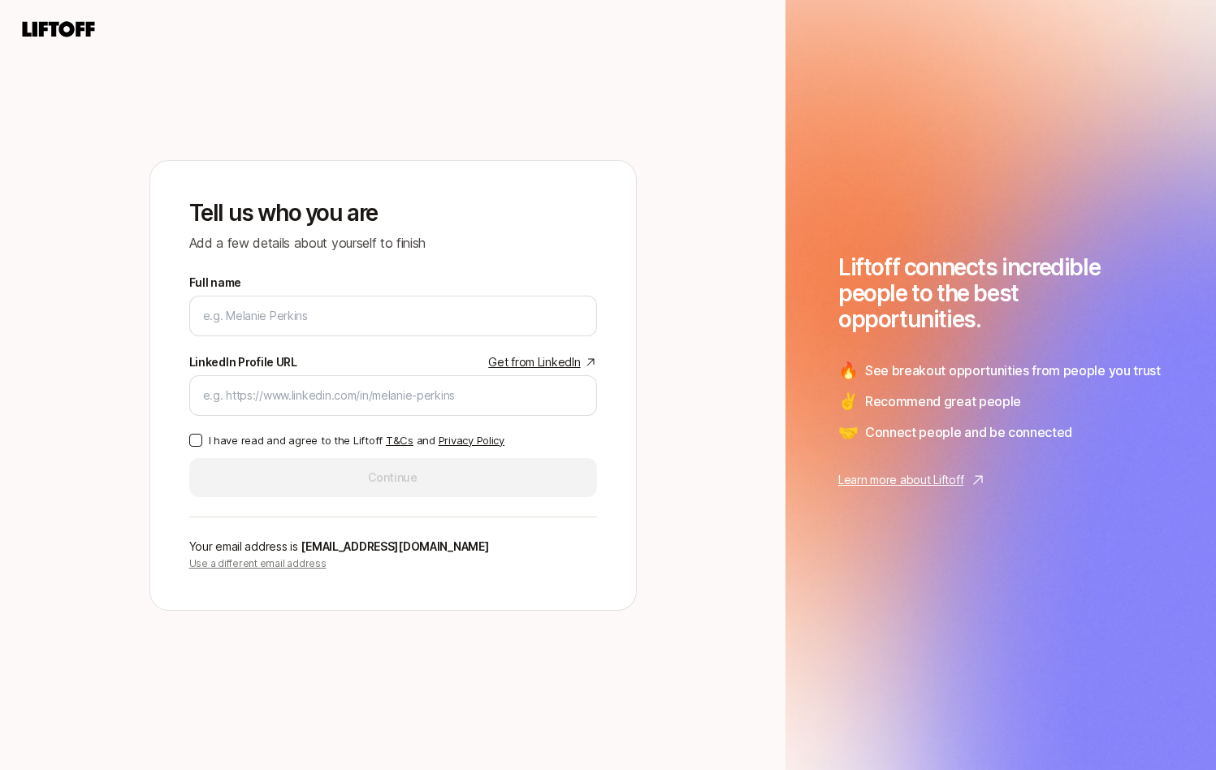
click at [377, 293] on div "Full name We'll use as your preferred name. Change" at bounding box center [393, 308] width 408 height 70
click at [313, 320] on input "Full name" at bounding box center [393, 316] width 380 height 20
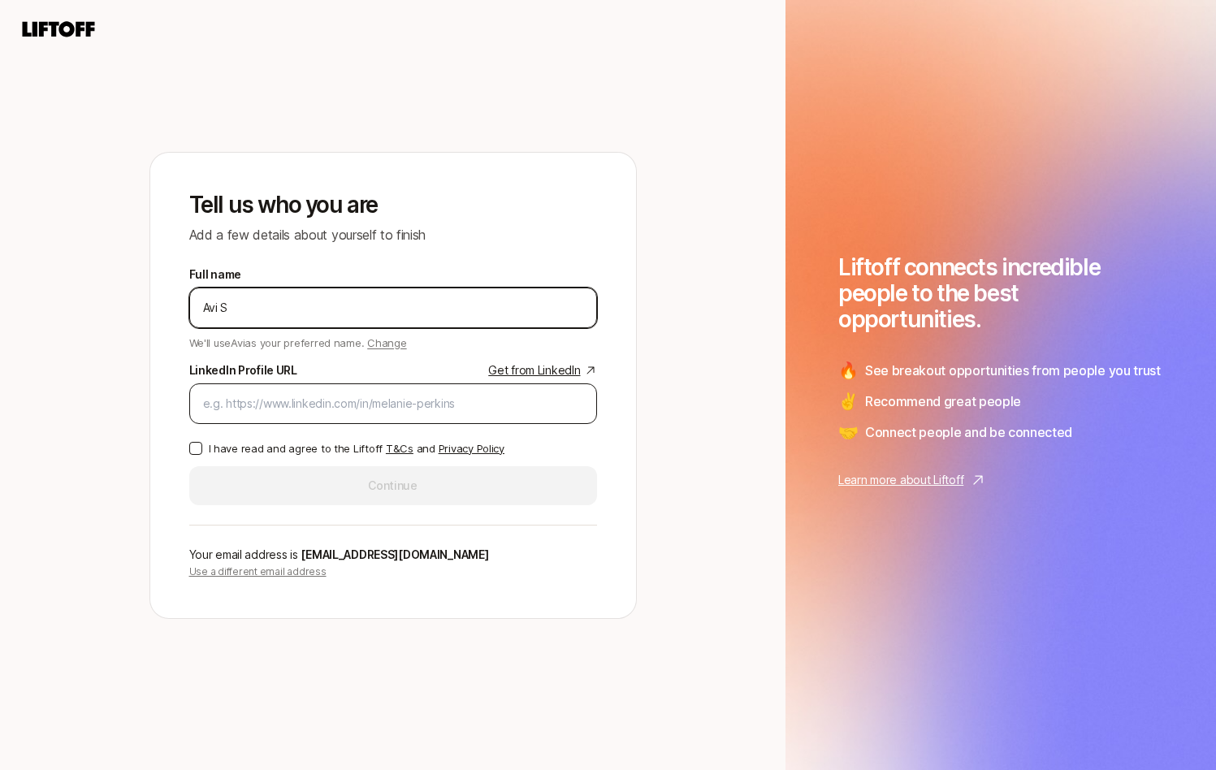
type input "Avi S"
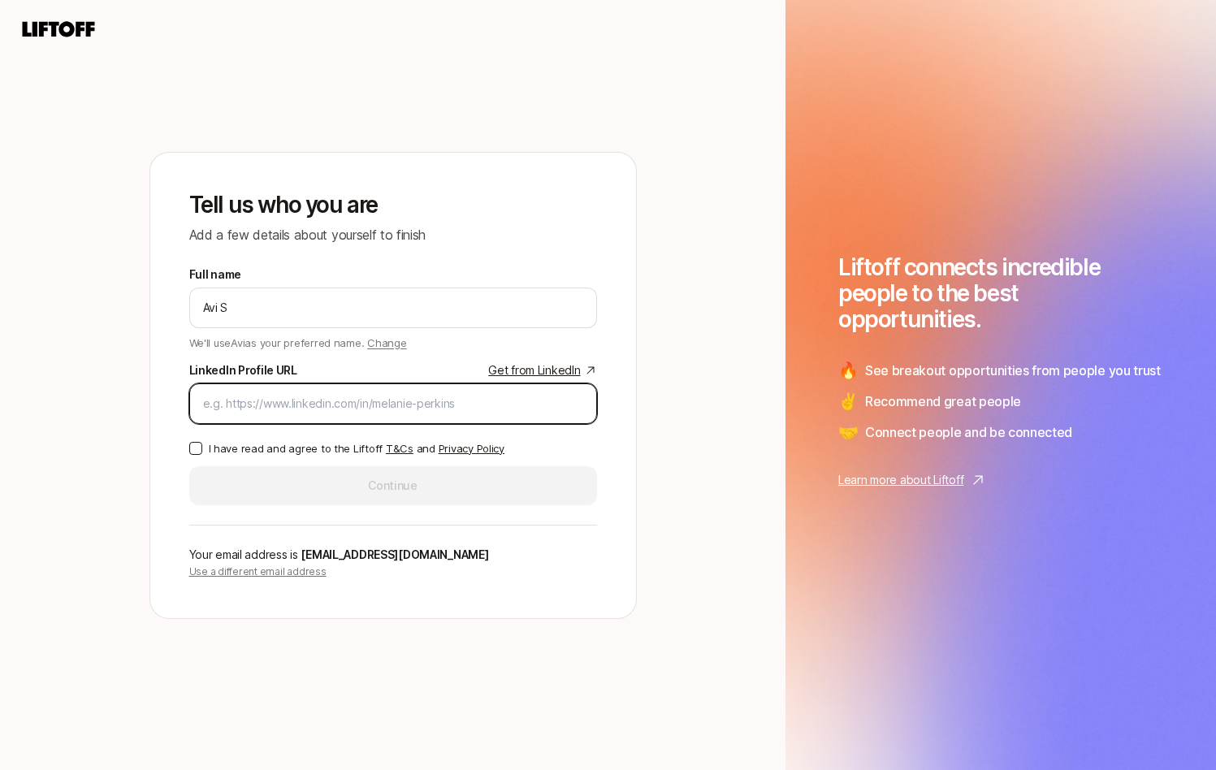
click at [335, 409] on input "LinkedIn Profile URL Get from LinkedIn" at bounding box center [393, 404] width 380 height 20
click at [604, 366] on div "Tell us who you are Add a few details about yourself to finish Full name Avi S …" at bounding box center [393, 386] width 486 height 466
click at [544, 370] on link "Get from LinkedIn" at bounding box center [542, 371] width 108 height 20
click at [337, 395] on input "LinkedIn Profile URL Get from LinkedIn" at bounding box center [393, 404] width 380 height 20
paste input "[URL][DOMAIN_NAME]"
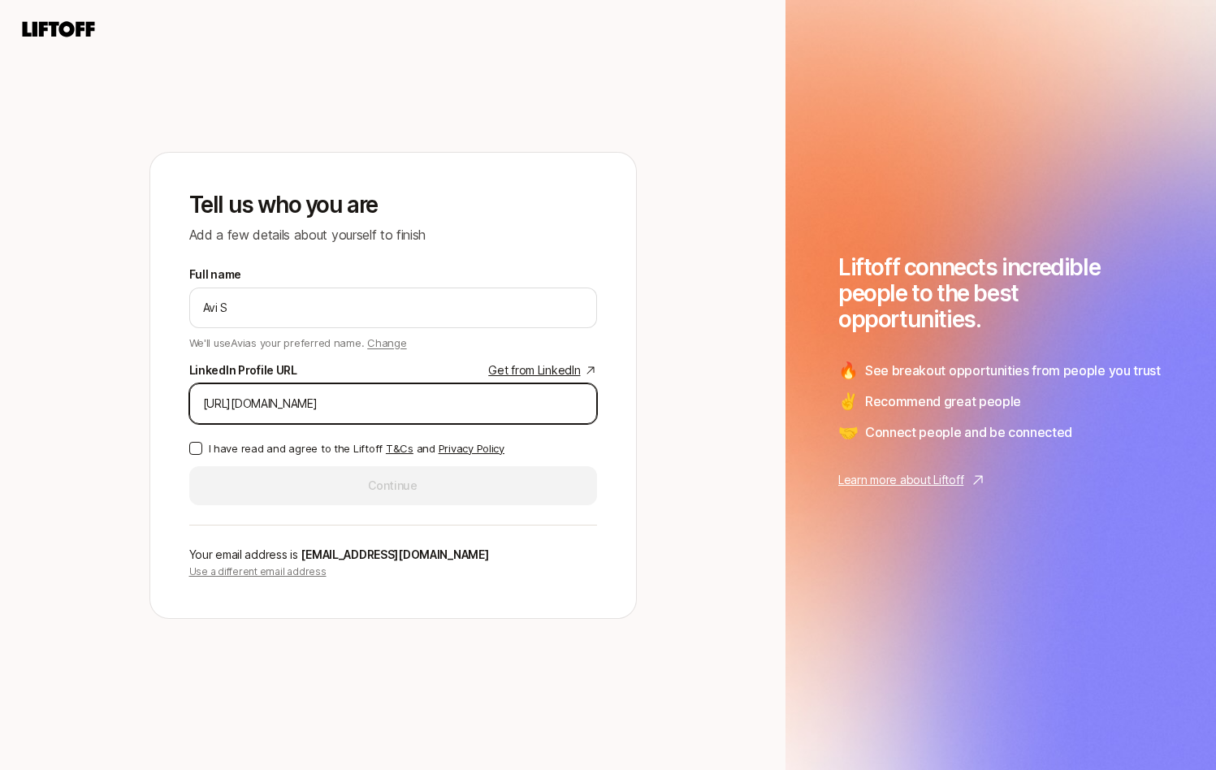
type input "[URL][DOMAIN_NAME]"
click at [196, 445] on button "I have read and agree to the Liftoff T&Cs and Privacy Policy" at bounding box center [195, 448] width 13 height 13
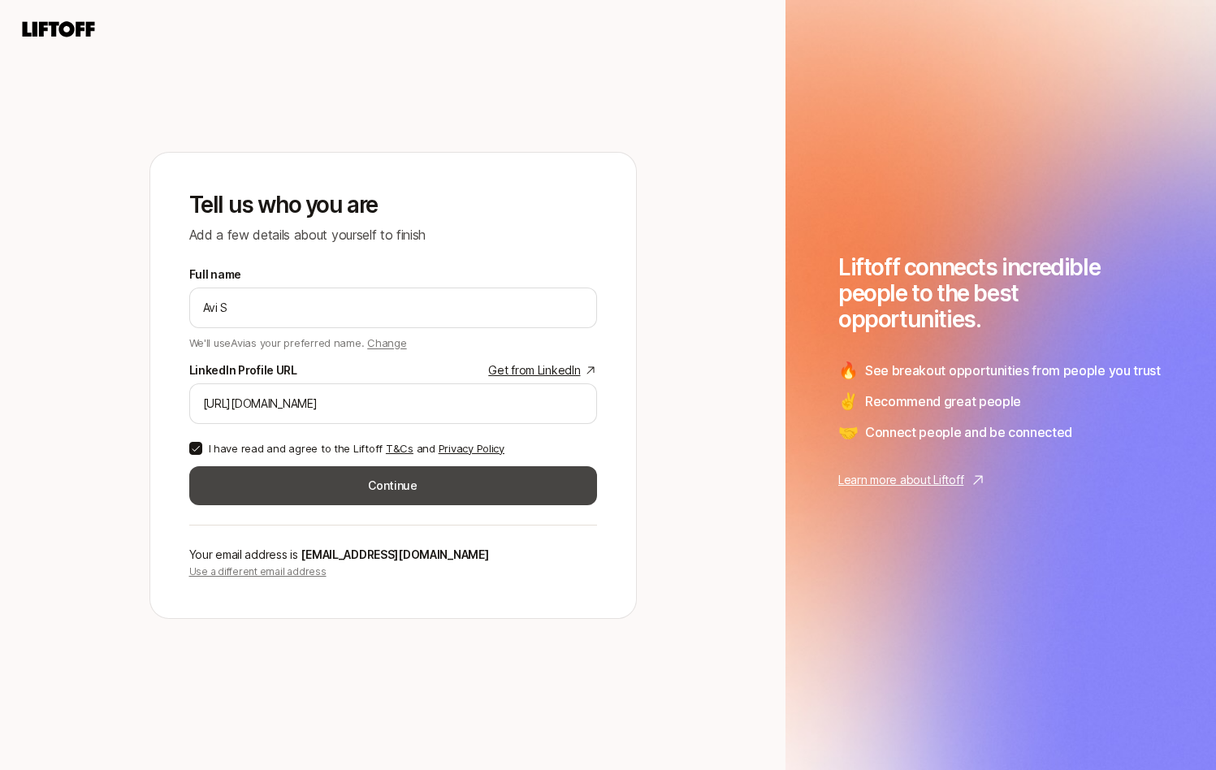
click at [319, 477] on button "Continue" at bounding box center [393, 485] width 408 height 39
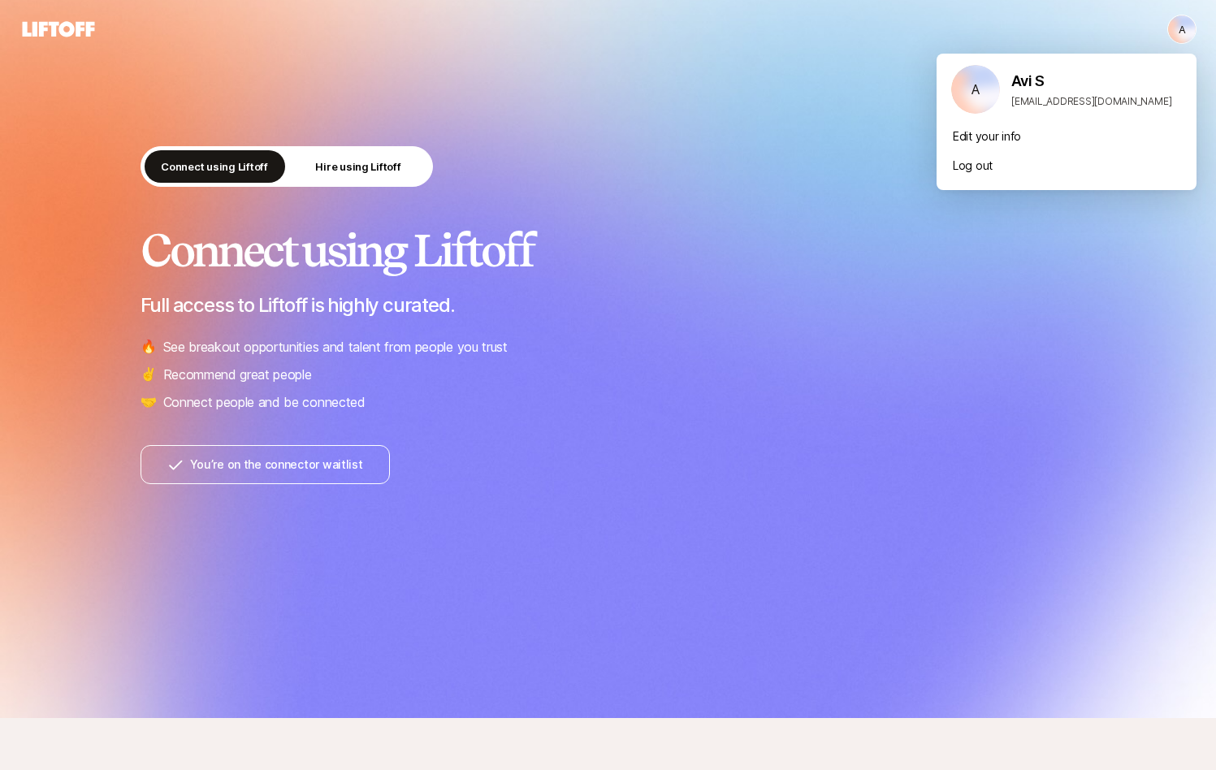
click at [1177, 28] on html "A A Connect using Liftoff Hire using Liftoff Connect using Liftoff Full access …" at bounding box center [608, 385] width 1216 height 770
click at [687, 184] on html "A A Connect using Liftoff Hire using Liftoff Connect using Liftoff Full access …" at bounding box center [608, 385] width 1216 height 770
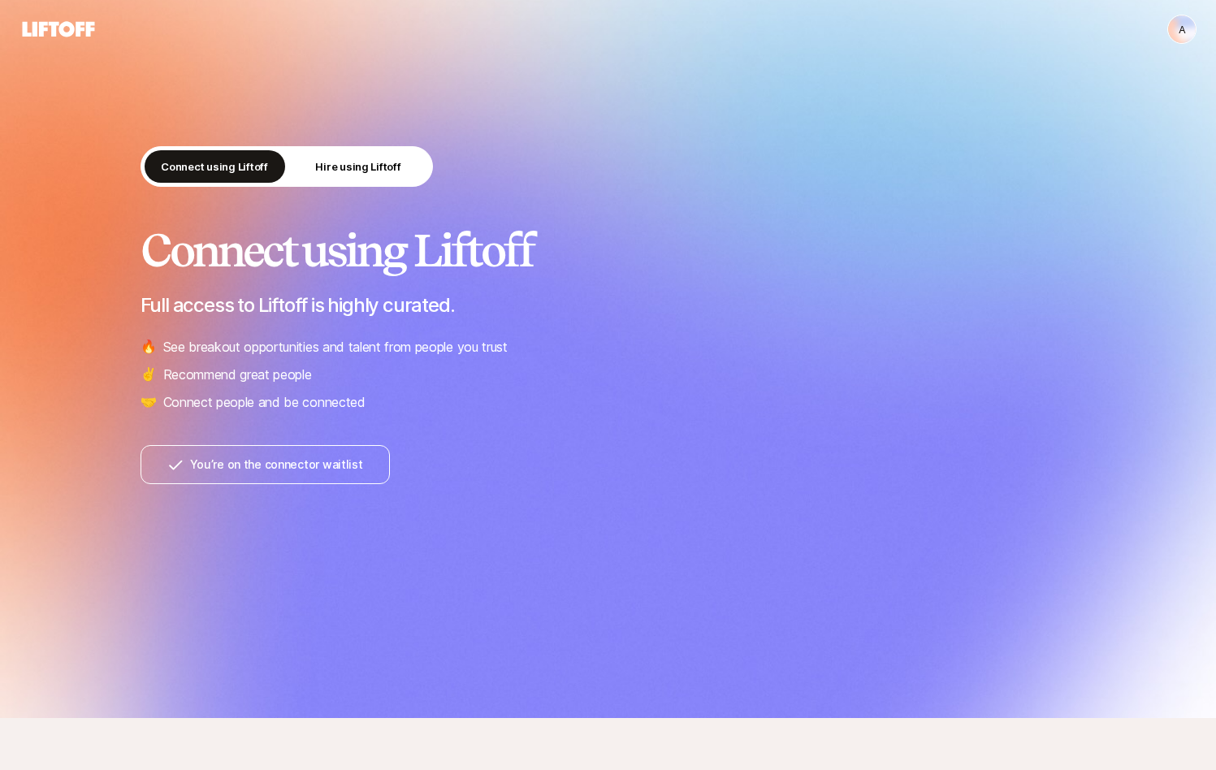
click at [249, 466] on button "You’re on the connector waitlist" at bounding box center [265, 464] width 249 height 39
click at [663, 249] on h2 "Connect using Liftoff" at bounding box center [609, 250] width 936 height 49
